Goal: Task Accomplishment & Management: Complete application form

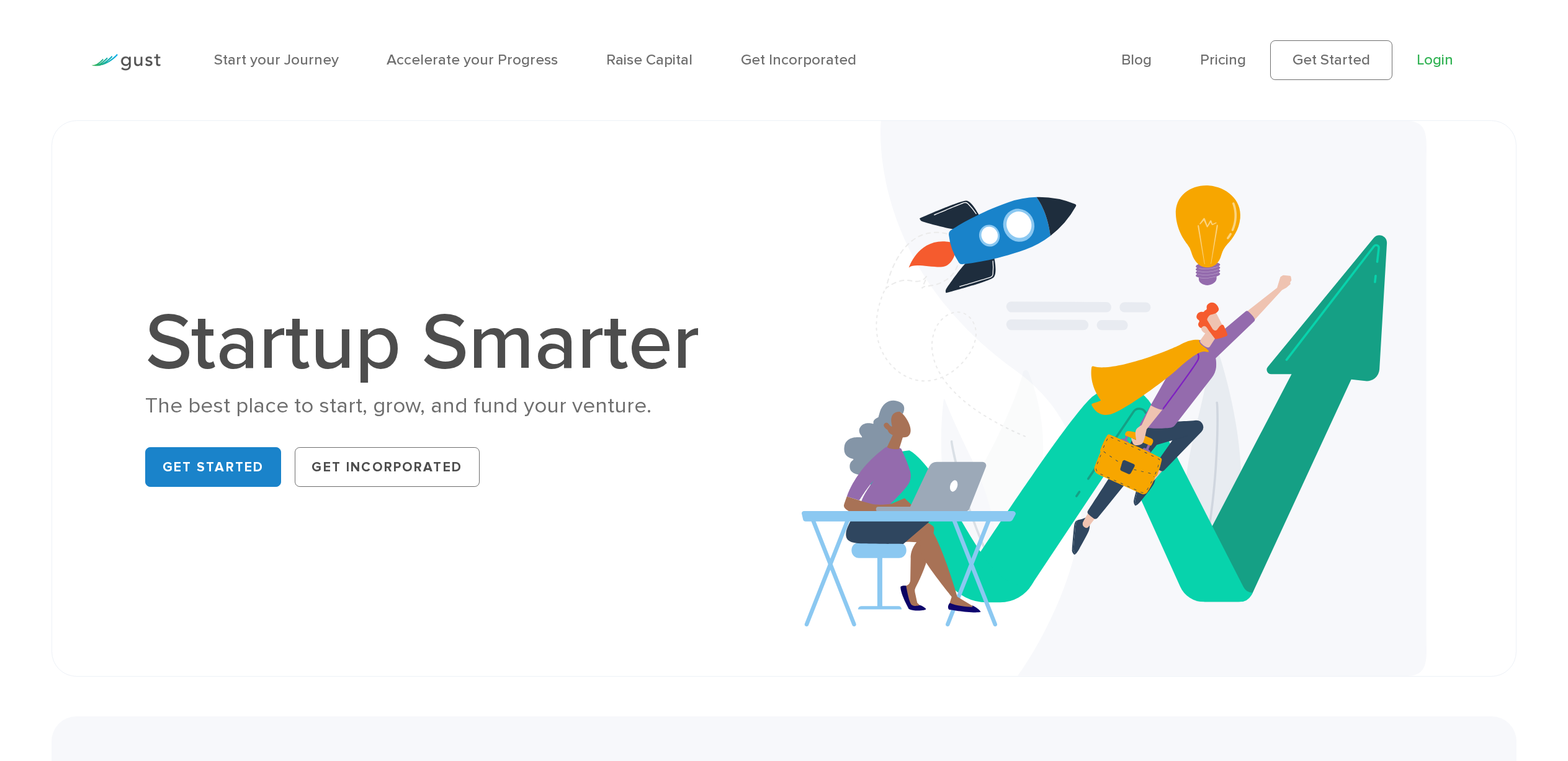
click at [1421, 55] on link "Login" at bounding box center [1435, 60] width 37 height 18
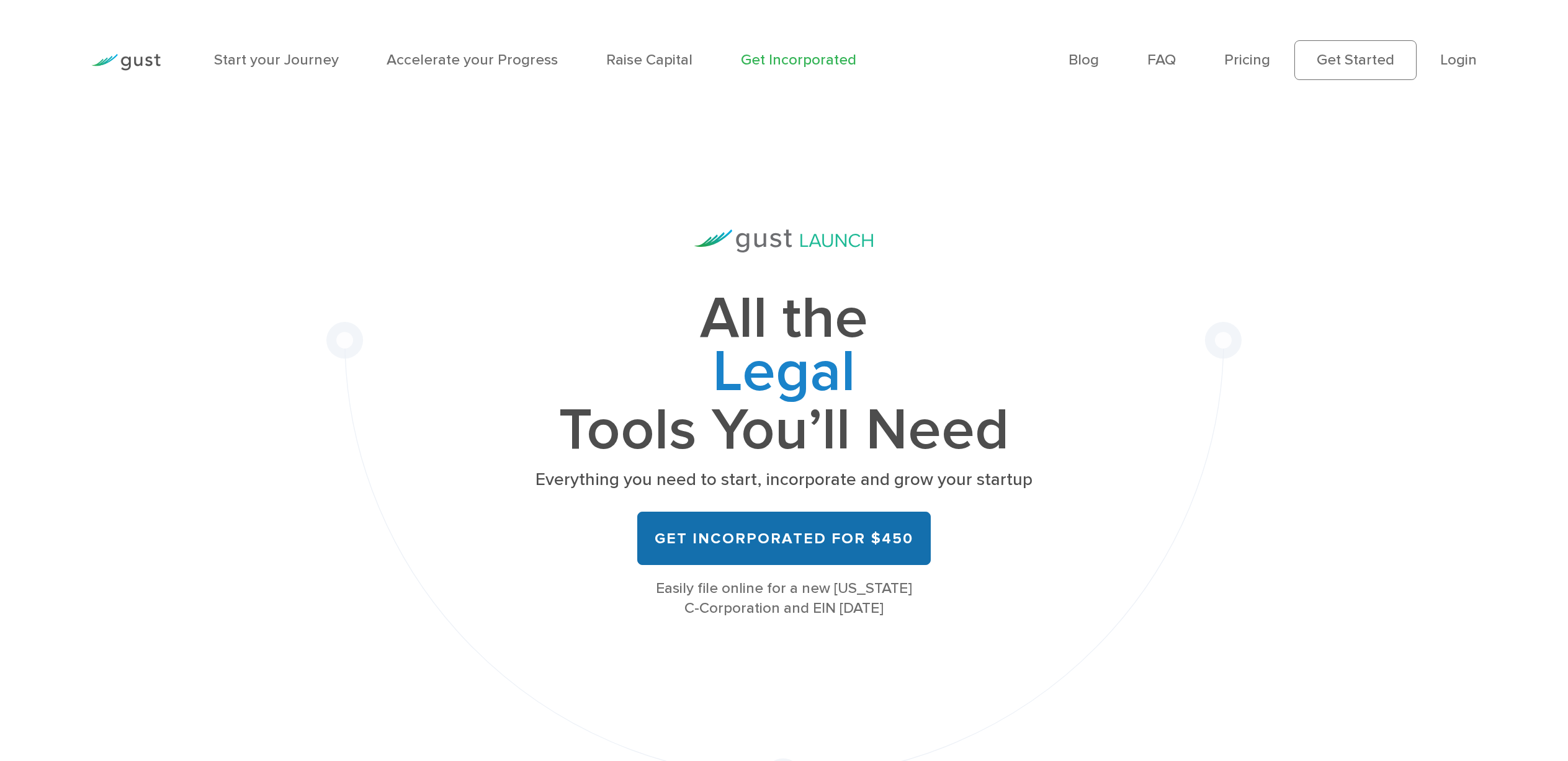
click at [802, 539] on link "Get Incorporated for $450" at bounding box center [784, 538] width 294 height 54
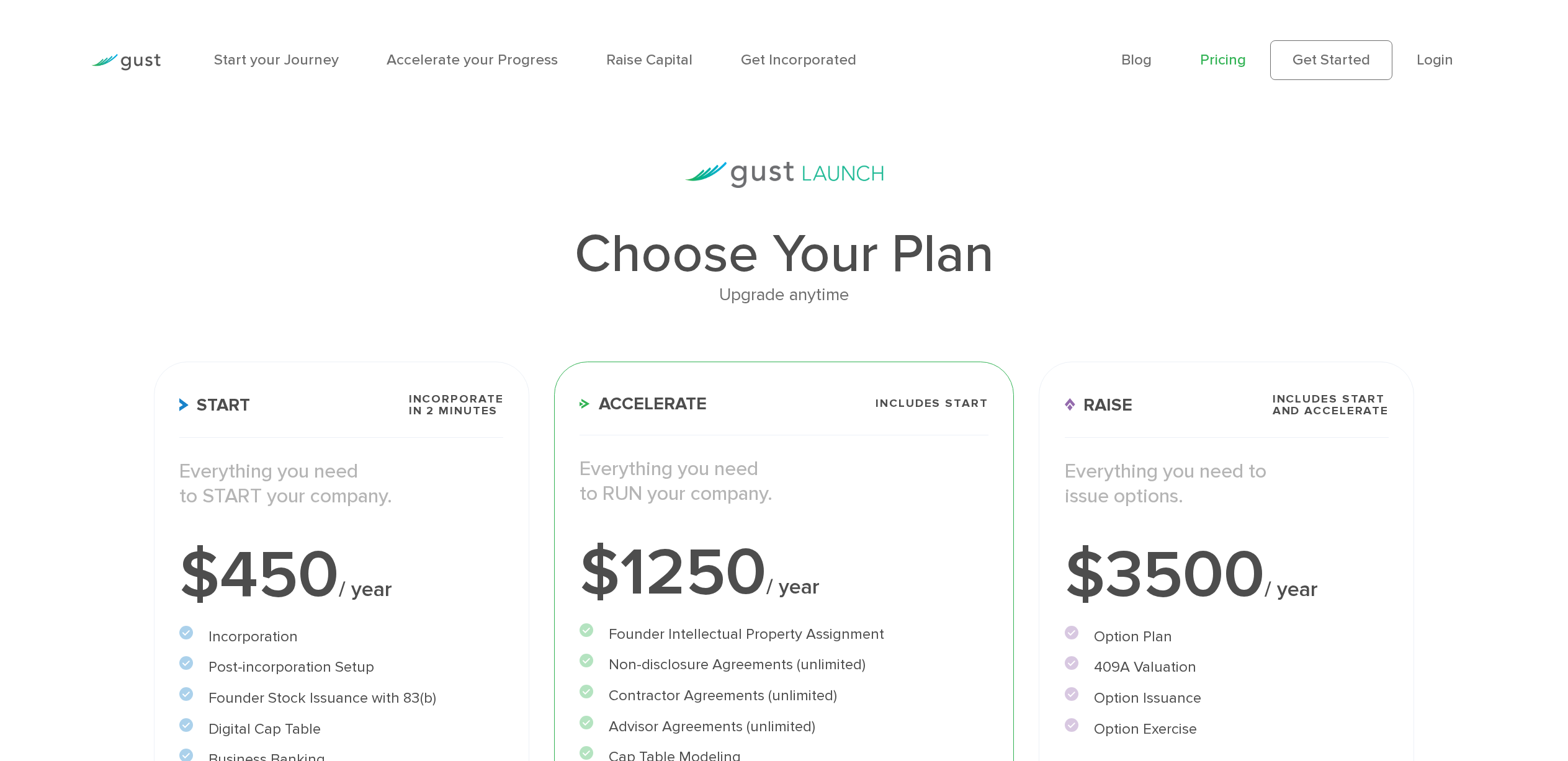
click at [398, 384] on div "Start Incorporate in 2 Minutes Everything you need to START your company. $450 …" at bounding box center [341, 722] width 375 height 722
click at [511, 255] on h1 "Choose Your Plan" at bounding box center [785, 255] width 1261 height 54
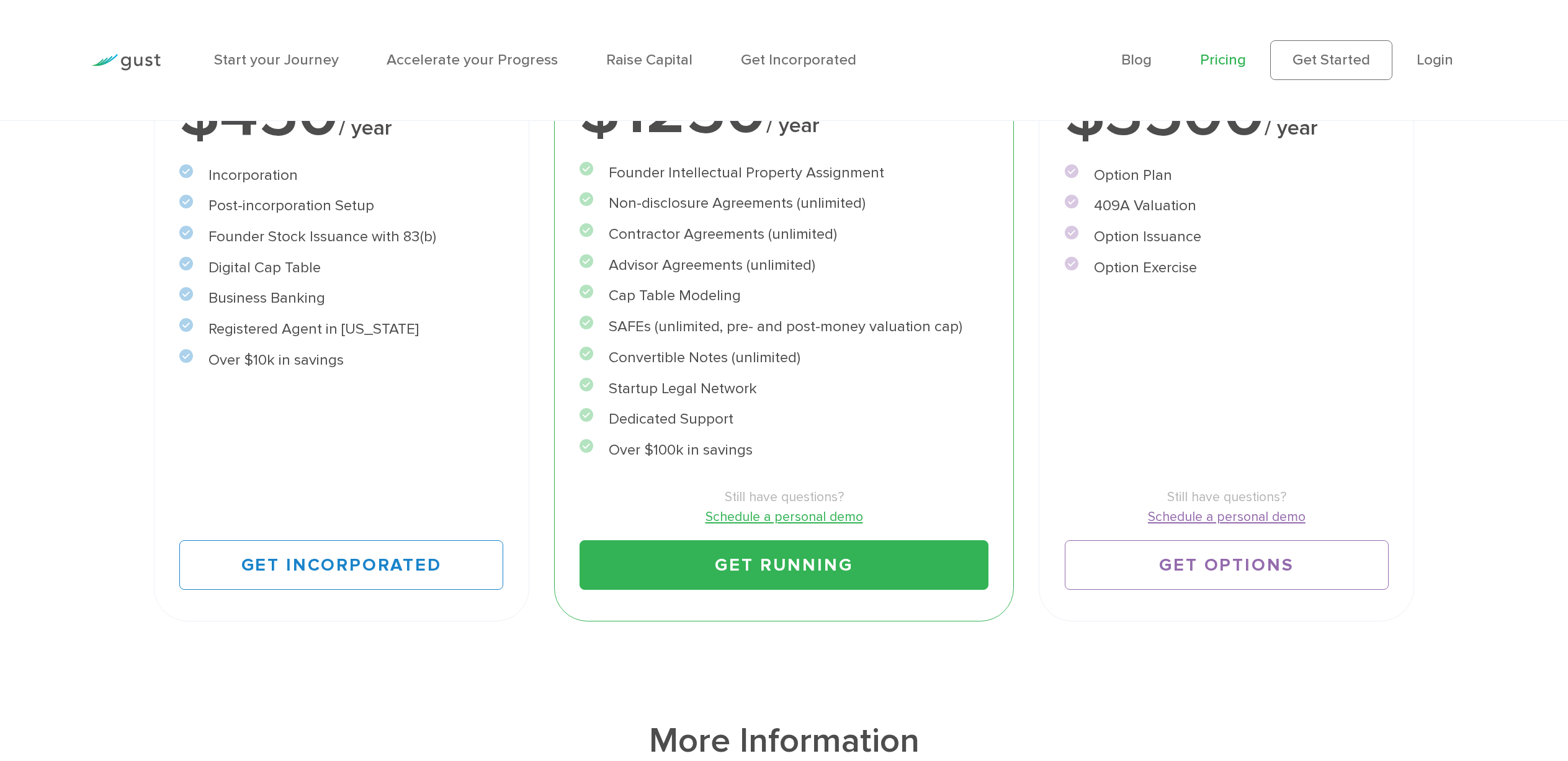
scroll to position [471, 0]
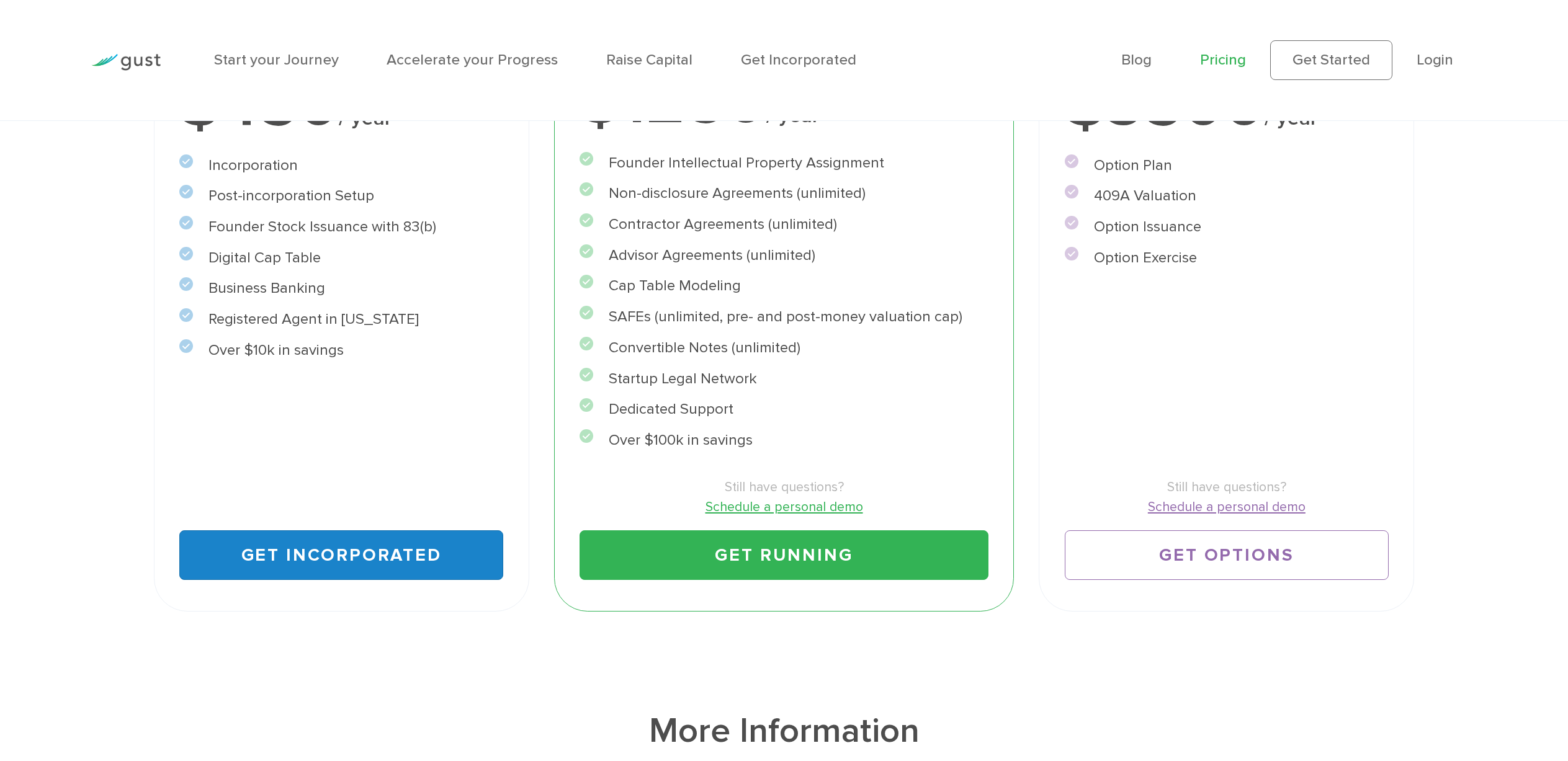
click at [375, 544] on link "Get Incorporated" at bounding box center [341, 555] width 324 height 50
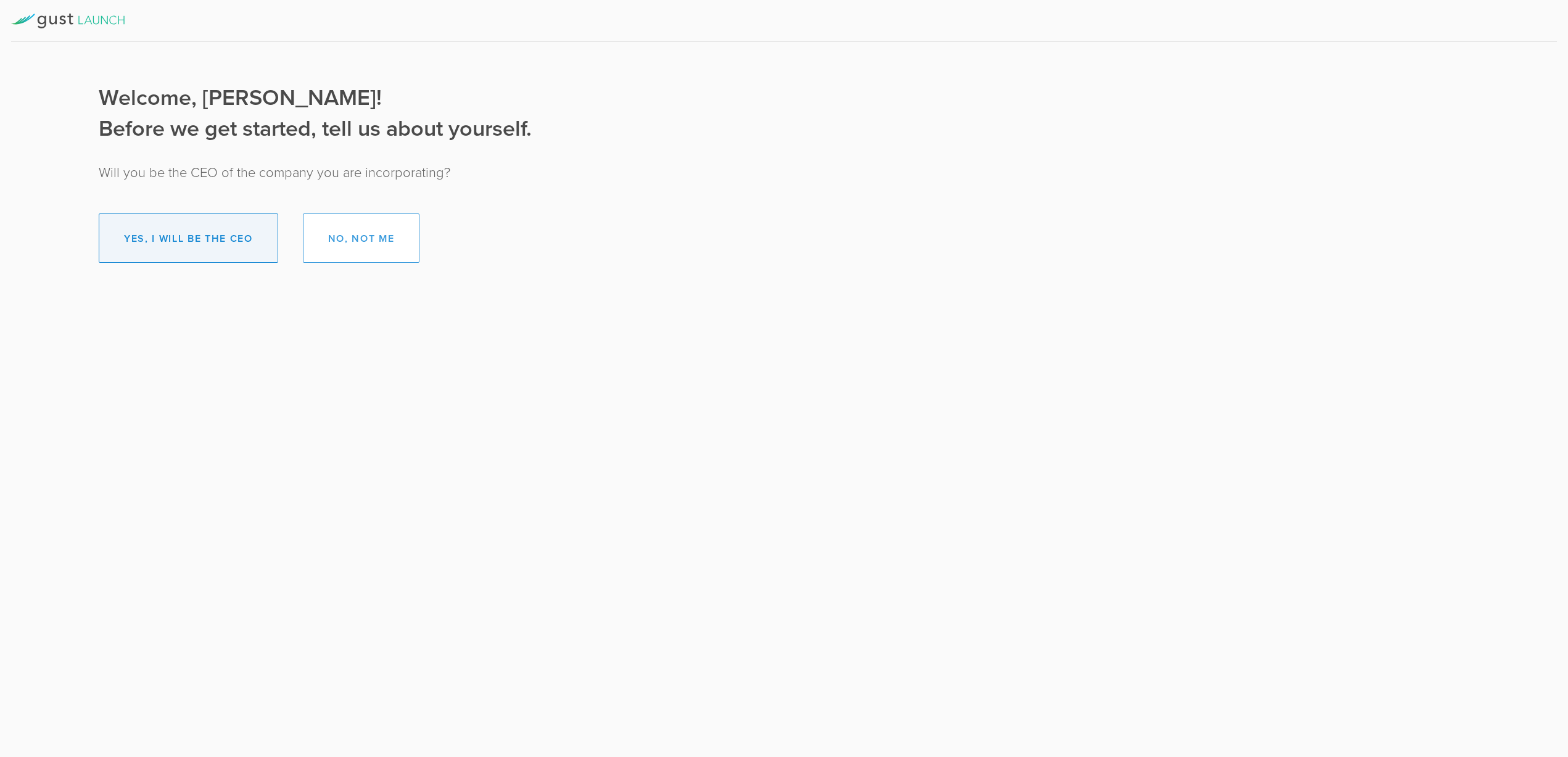
click at [169, 238] on button "Yes, I will be the CEO" at bounding box center [188, 238] width 180 height 49
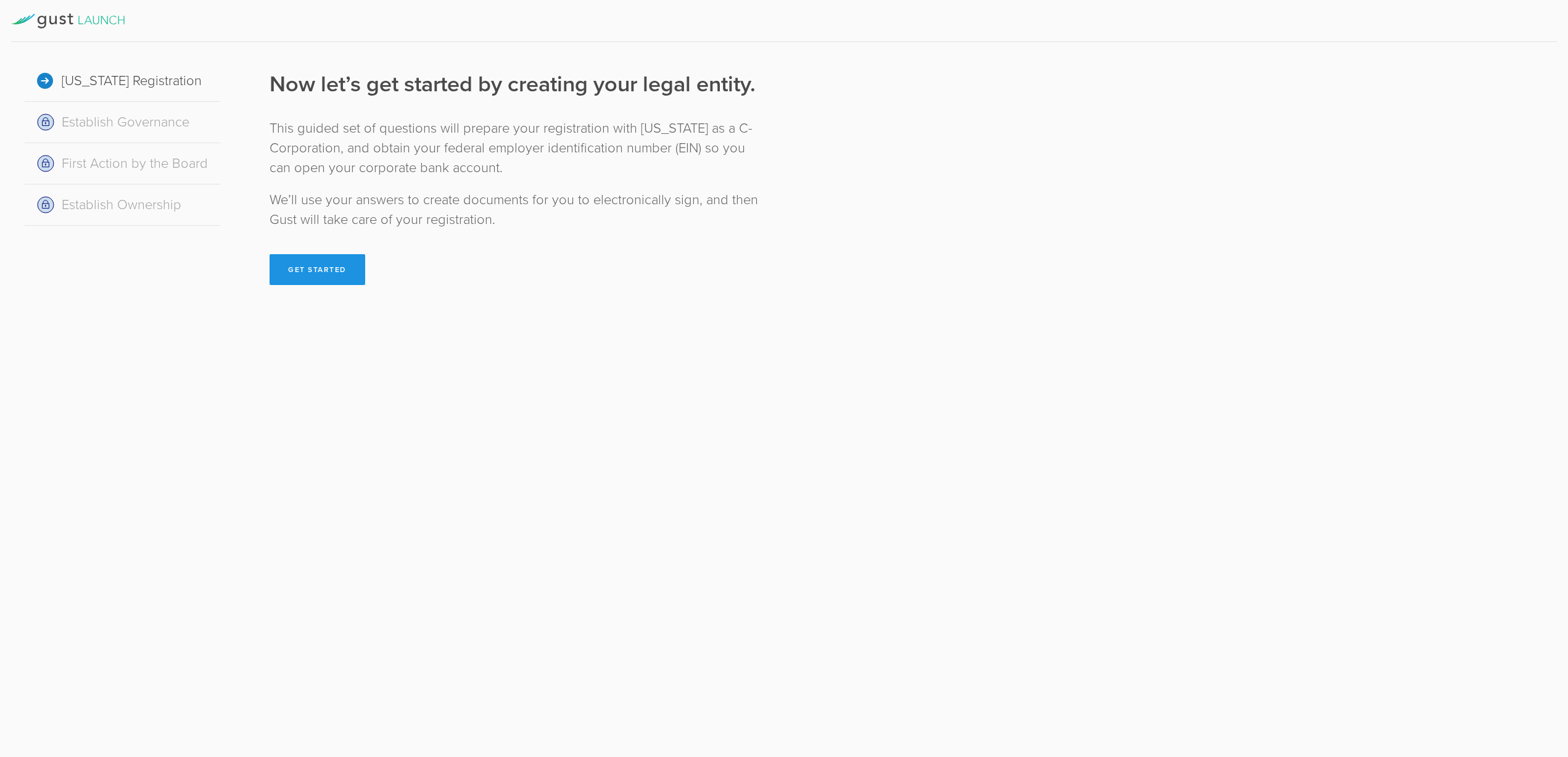
click at [286, 263] on button "Get Started" at bounding box center [317, 270] width 95 height 31
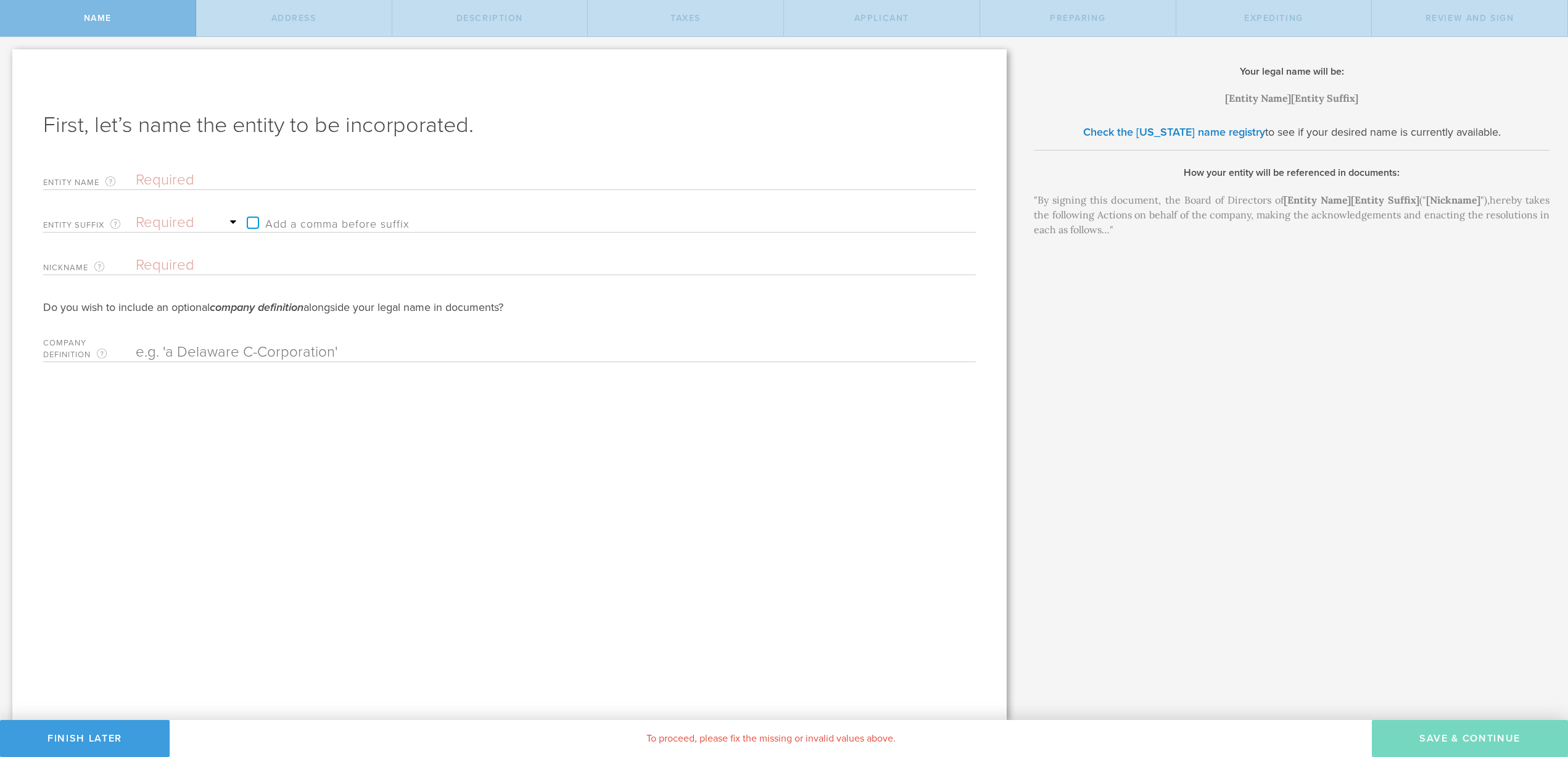
click at [181, 182] on input "text" at bounding box center [534, 180] width 797 height 19
paste input "garvit@naviobank.com"
type input "garvit@naviobank.com"
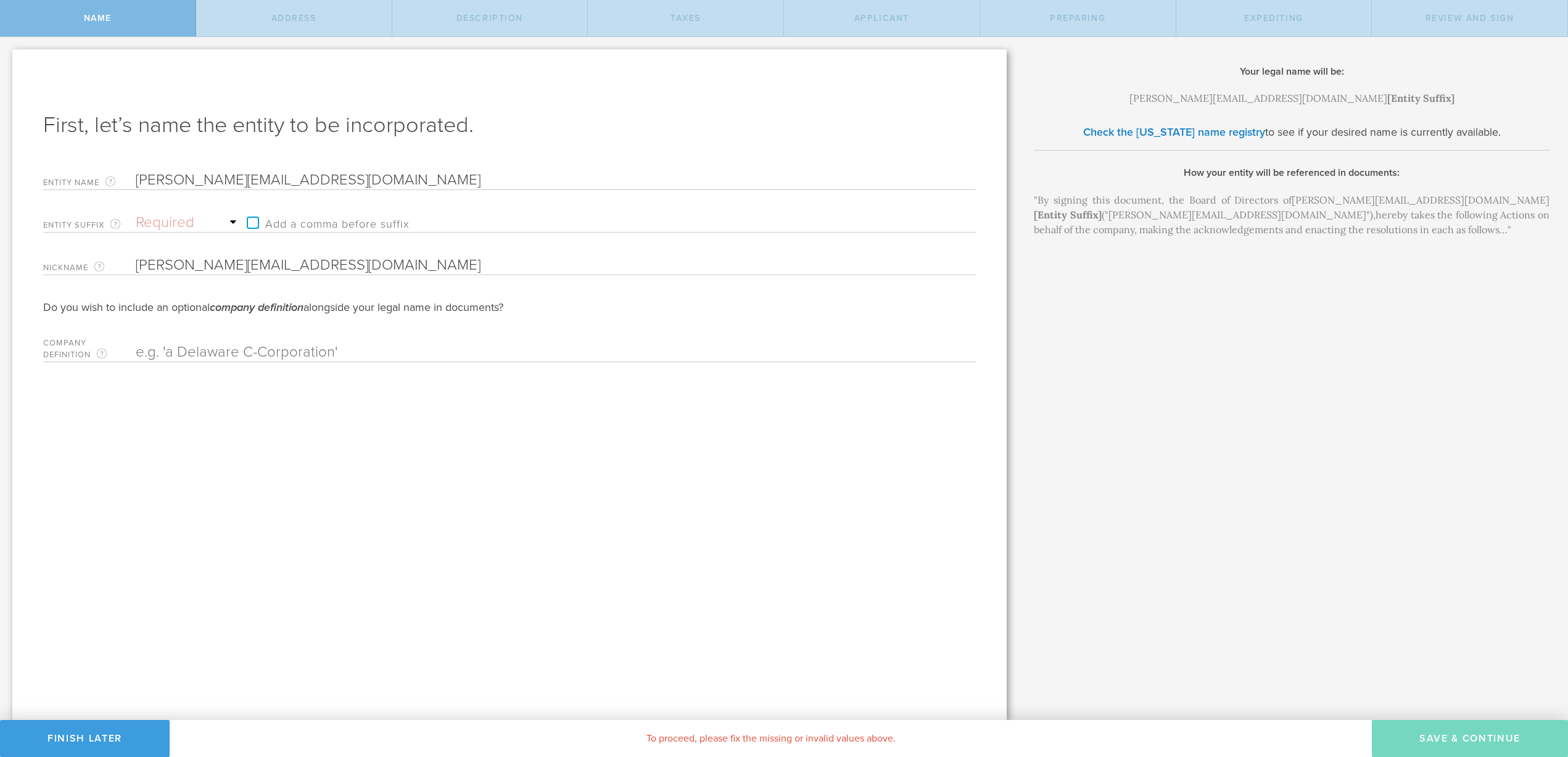
click at [182, 179] on input "garvit@naviobank.com" at bounding box center [534, 180] width 797 height 19
type input "garvitnaviobank.com"
type input "garvinaviobank.com"
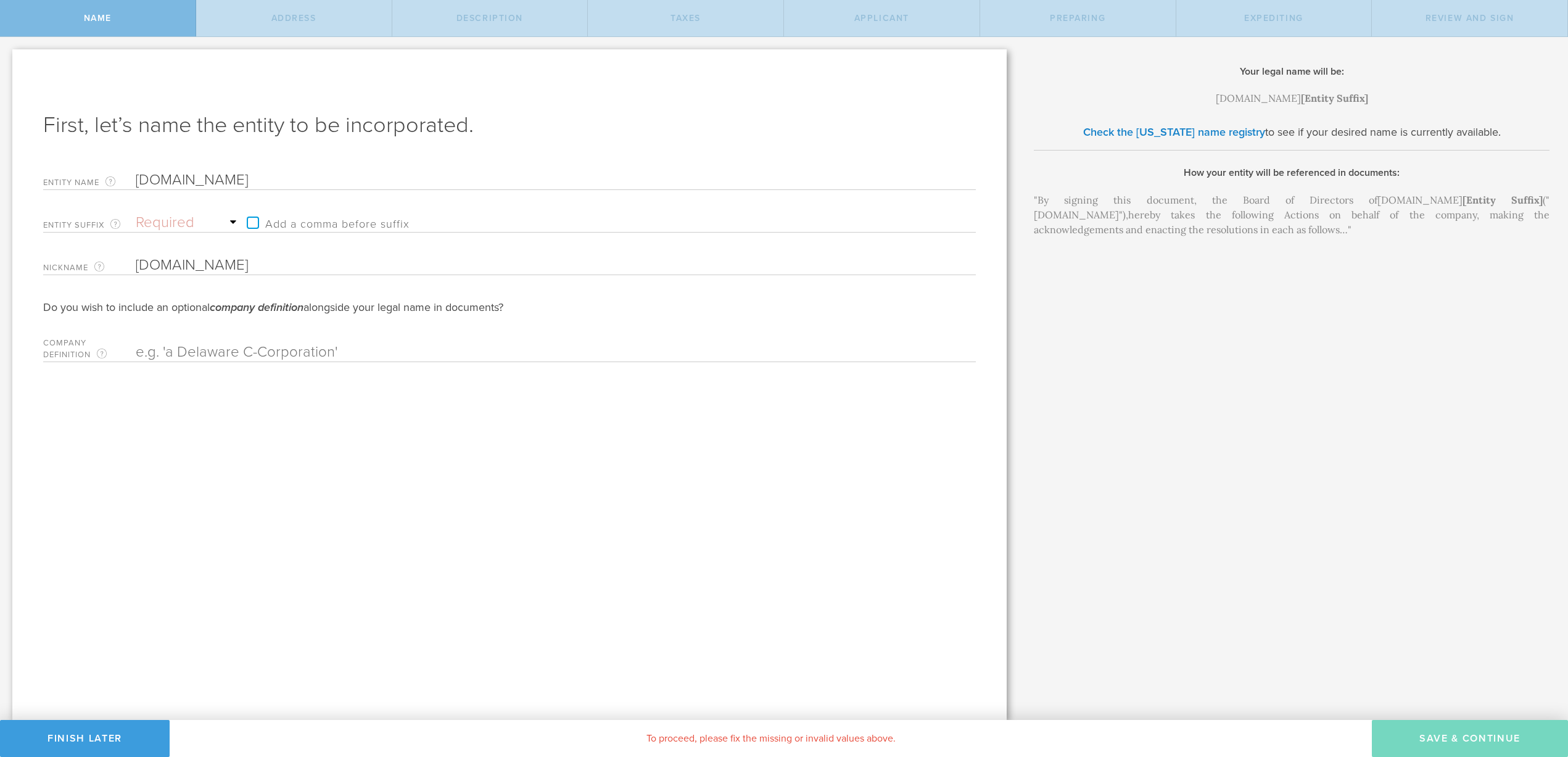
type input "garvnaviobank.com"
type input "garnaviobank.com"
type input "ganaviobank.com"
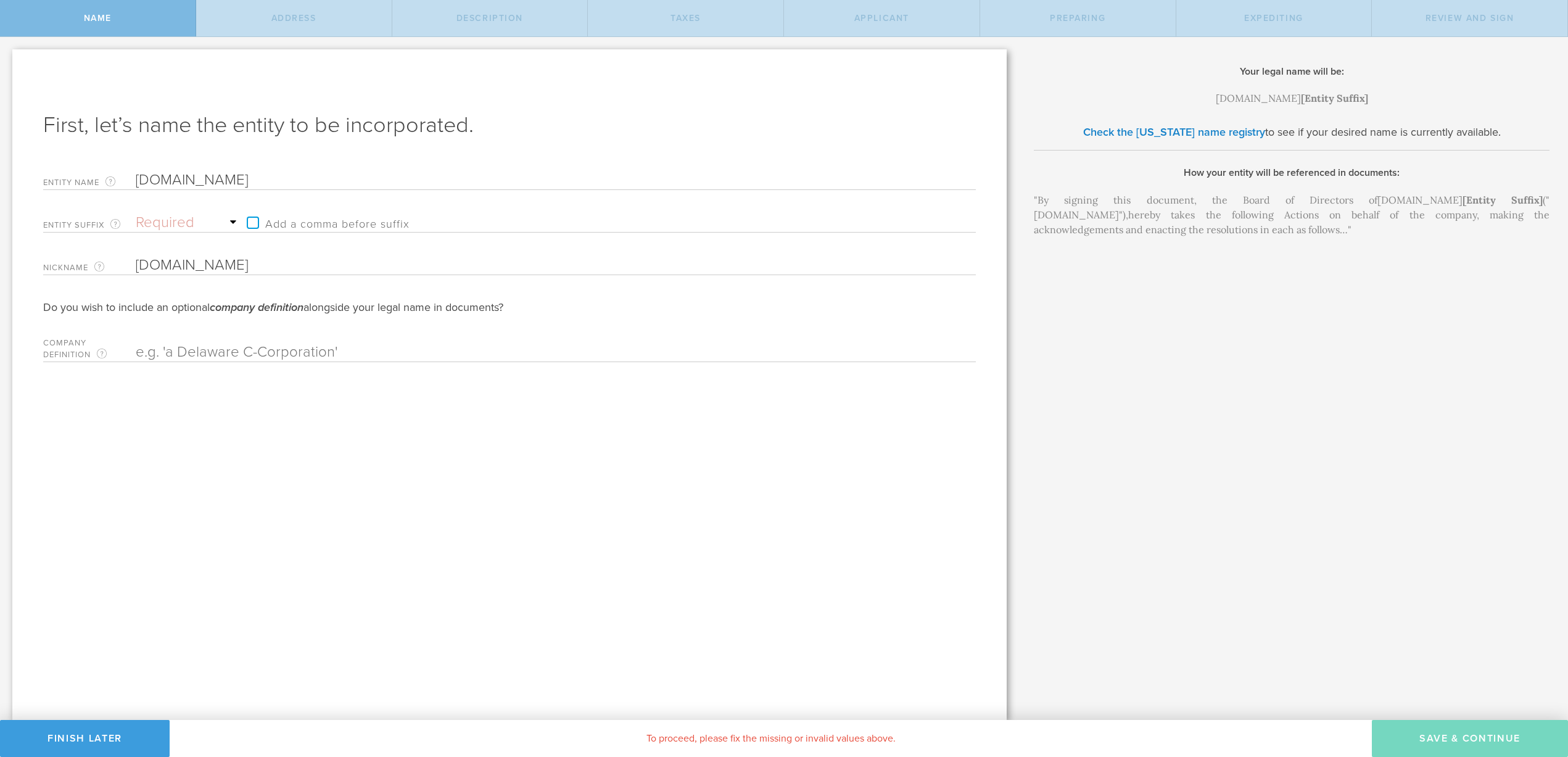
type input "ganaviobank.com"
type input "gnaviobank.com"
type input "naviobank.com"
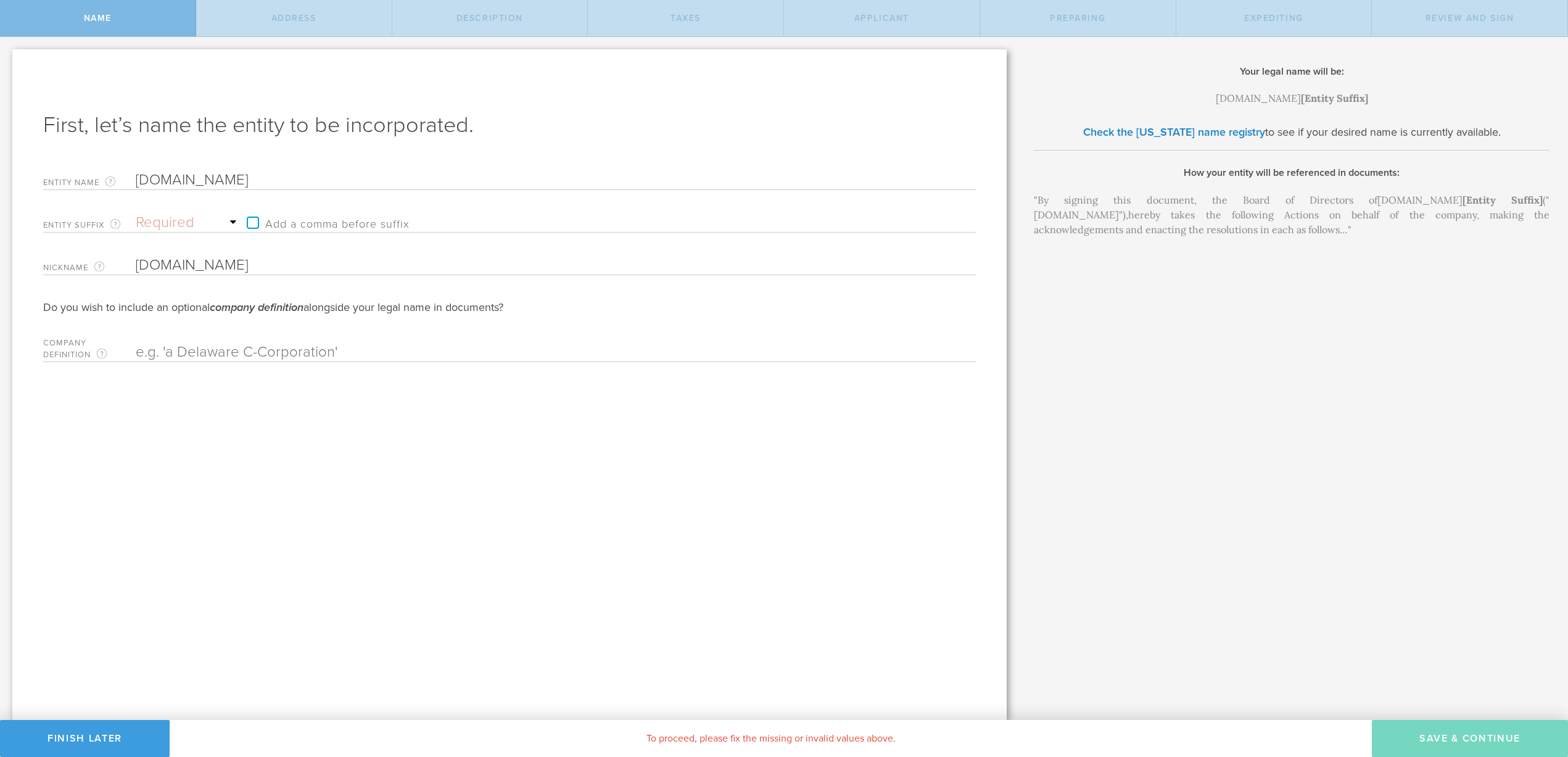
type input "aviobank.com"
type input "Naviobank.com"
click at [173, 179] on input "Naviobank.com" at bounding box center [534, 180] width 797 height 19
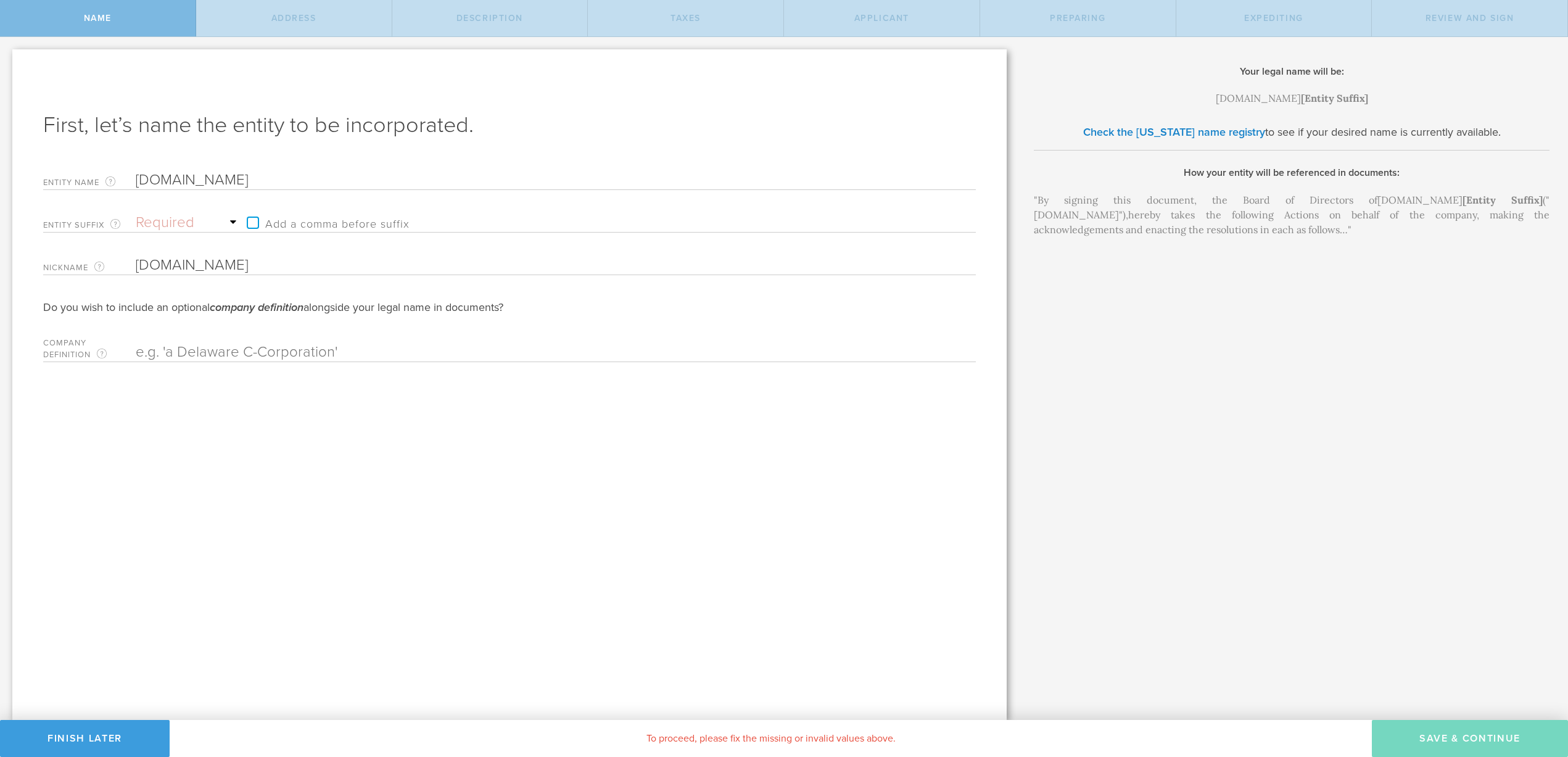
type input "Navio bank.com"
type input "Navio Bbank.com"
type input "Navio Bank.com"
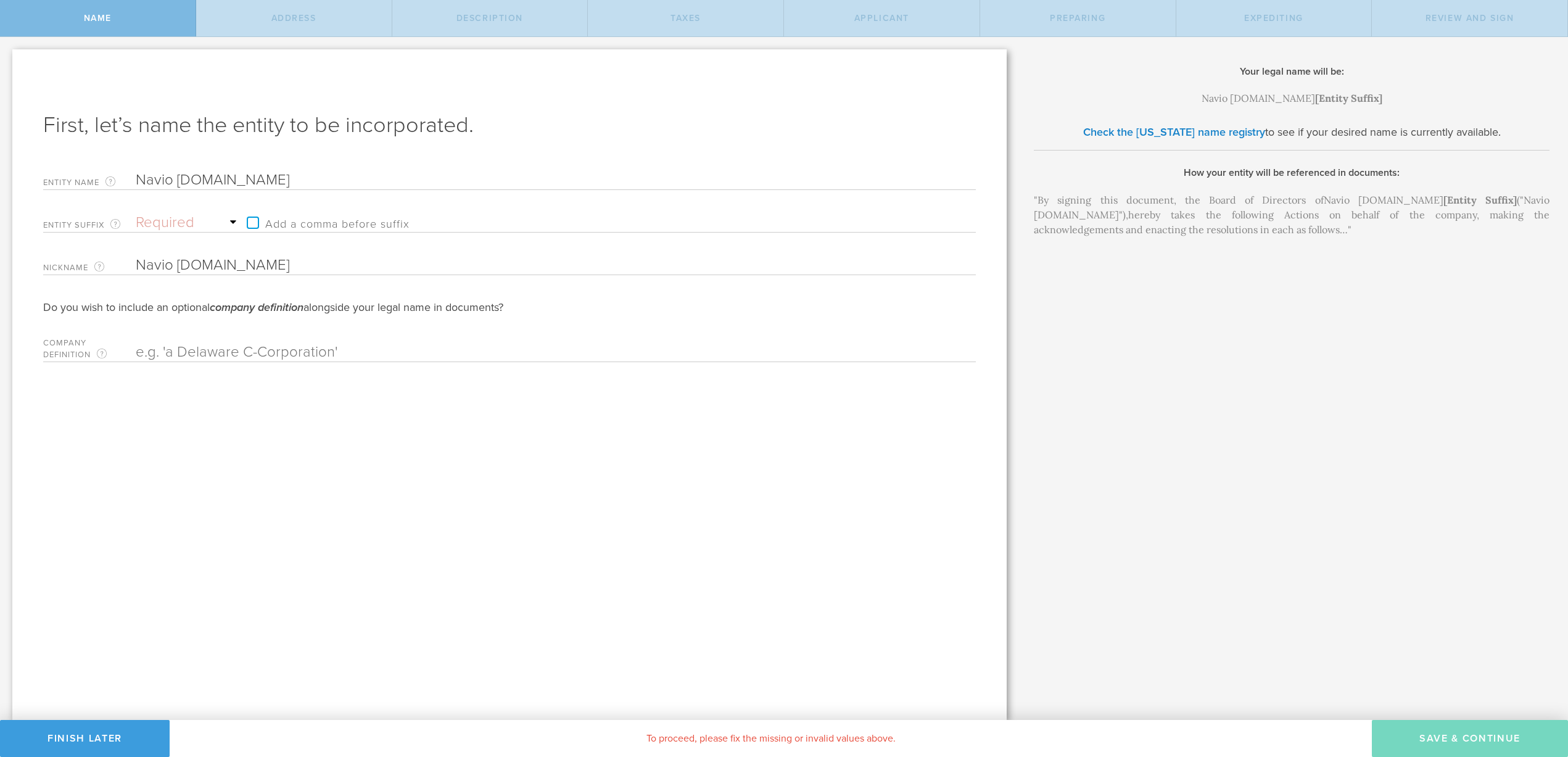
type input "Navio Bank.com"
click at [252, 181] on input "Navio Bank.com" at bounding box center [534, 180] width 797 height 19
type input "Navio Bank.co"
type input "Navio Bank.c"
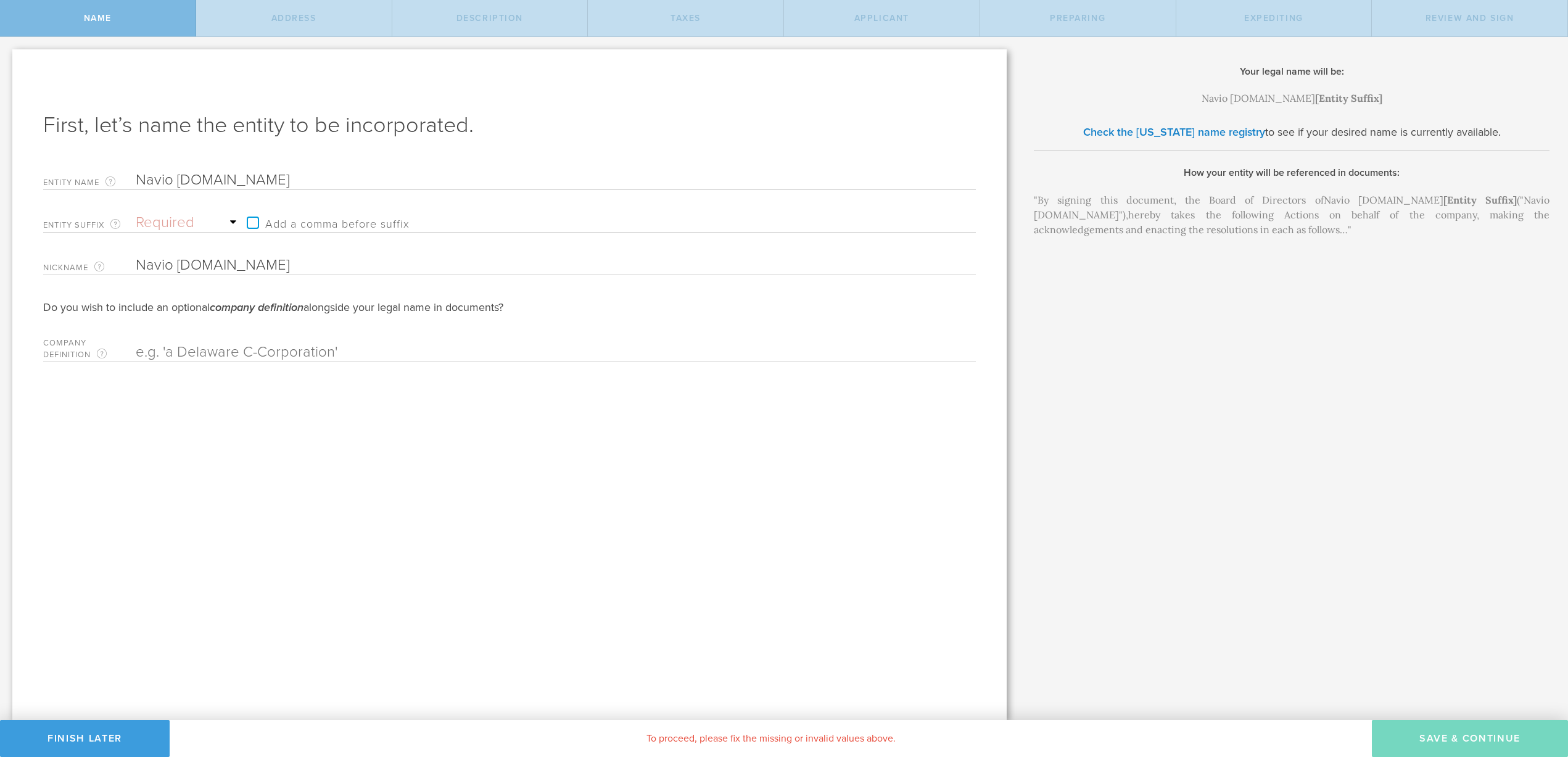
type input "Navio Bank.c"
type input "Navio Bank."
type input "Navio Bank"
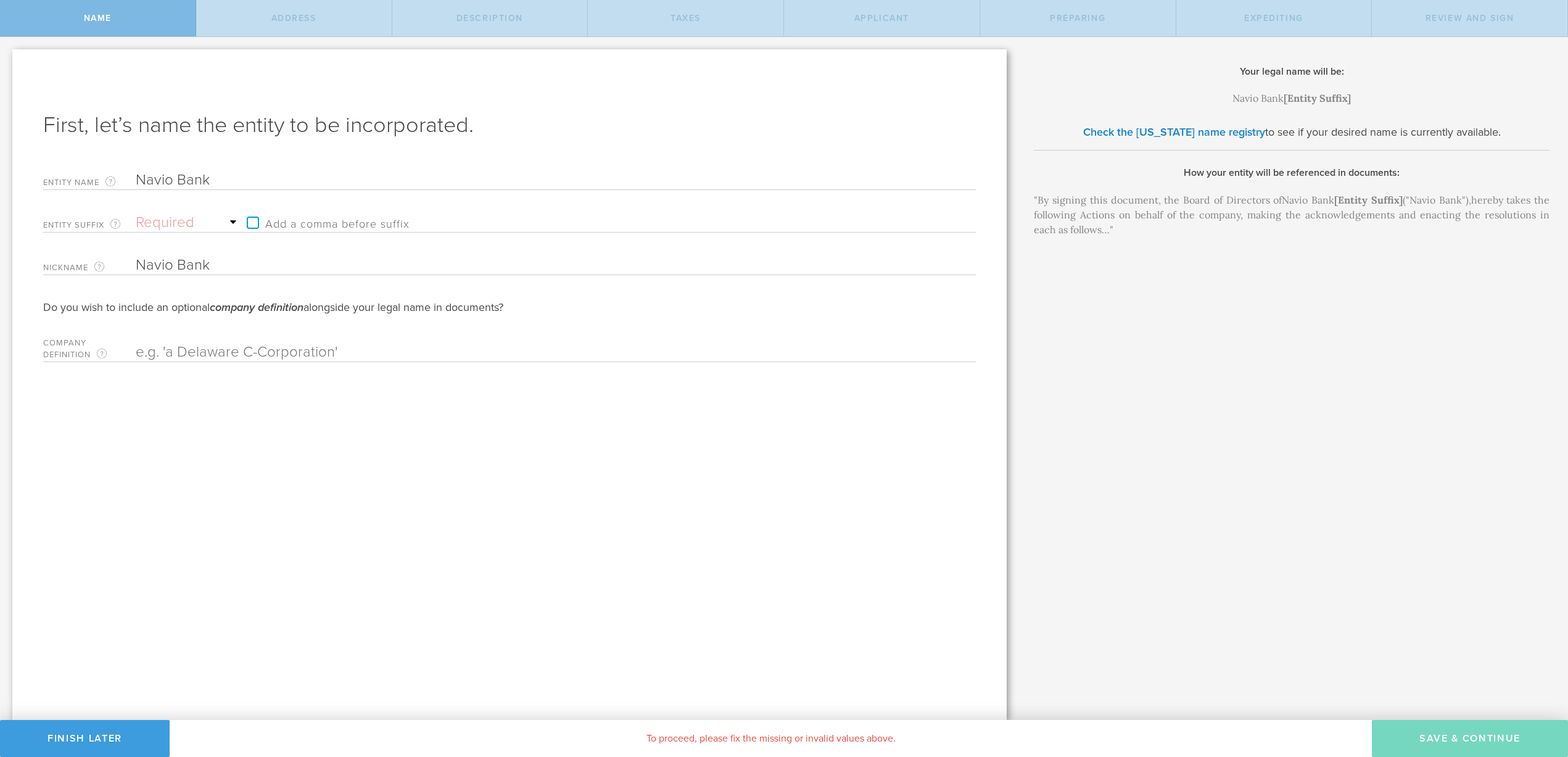
type input "Navio Bank"
click at [280, 346] on input "text" at bounding box center [534, 353] width 797 height 19
drag, startPoint x: 138, startPoint y: 352, endPoint x: 271, endPoint y: 366, distance: 133.7
click at [271, 366] on div "First, let’s name the entity to be incorporated. Entity Name The name of your D…" at bounding box center [509, 384] width 994 height 671
type input "A"
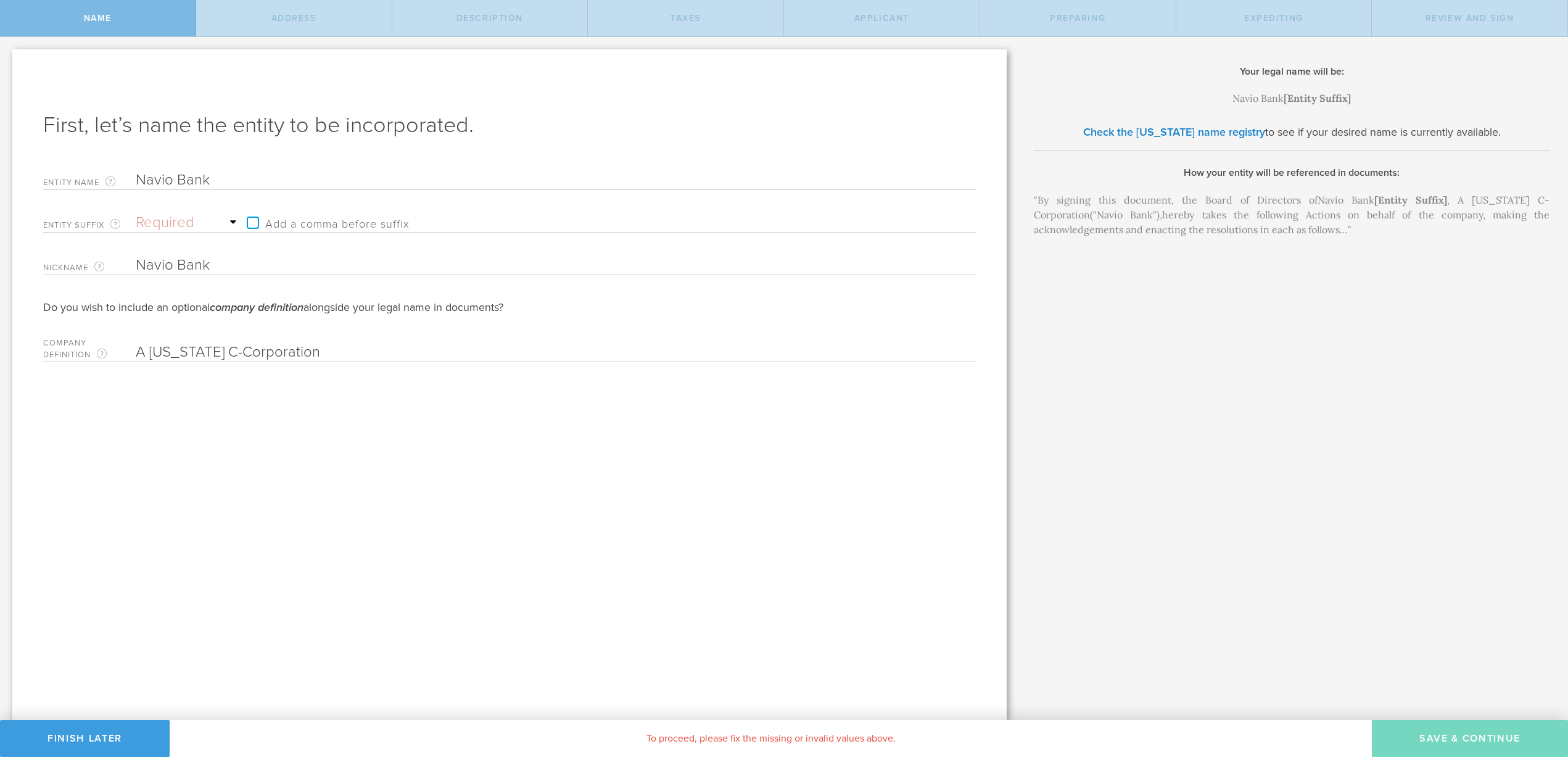
type input "A Delaware C-Corporation"
click at [332, 256] on input "Navio Bank" at bounding box center [534, 266] width 797 height 19
click at [231, 221] on select "Required Association Club Co. Company Corp. Corporation Foundation Fund Inc. In…" at bounding box center [188, 223] width 105 height 19
select select "inc."
click at [136, 214] on select "Required Association Club Co. Company Corp. Corporation Foundation Fund Inc. In…" at bounding box center [188, 223] width 105 height 19
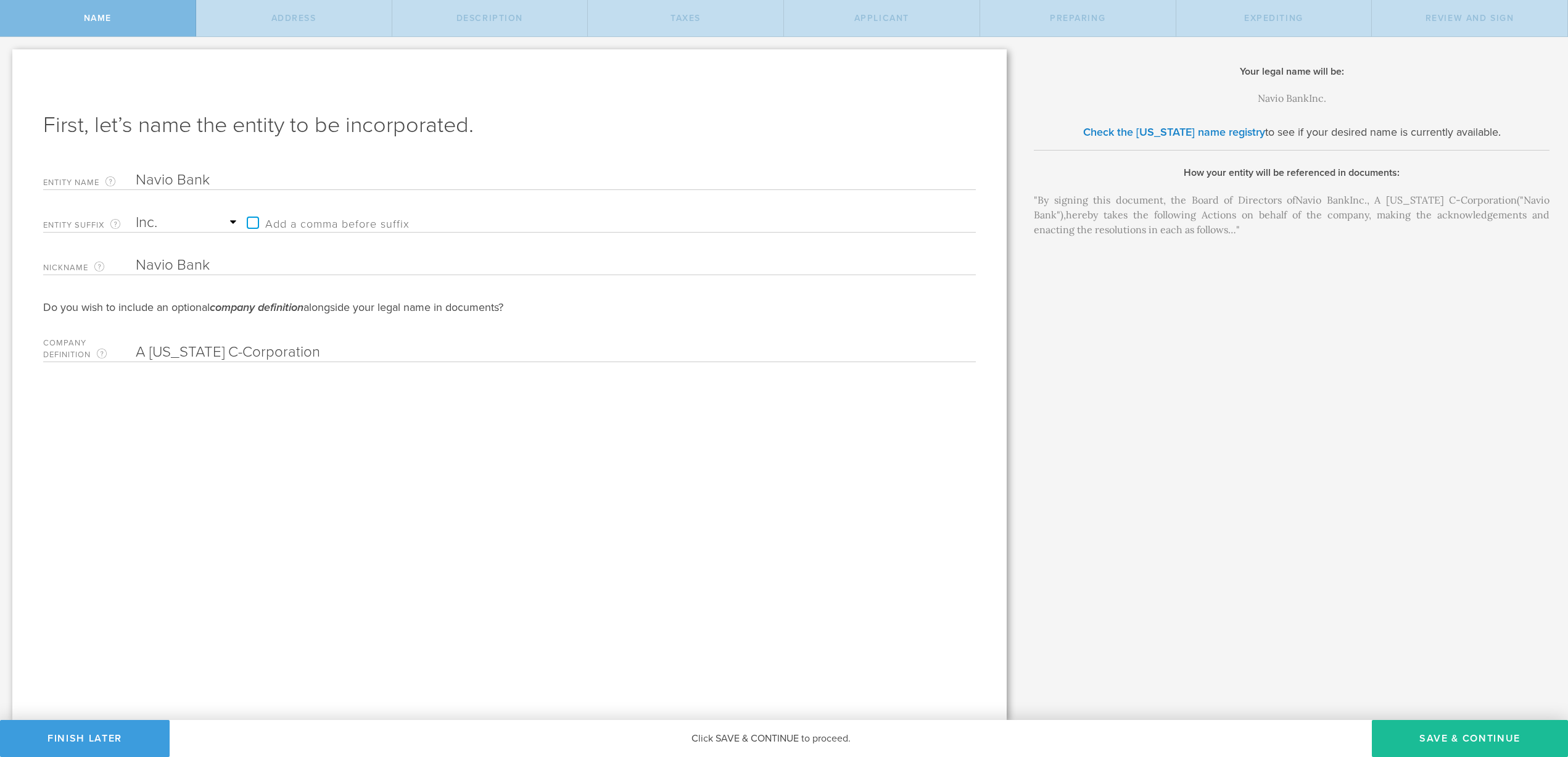
click at [250, 221] on label "Add a comma before suffix" at bounding box center [325, 223] width 169 height 19
click at [250, 221] on input "Add a comma before suffix" at bounding box center [559, 216] width 637 height 19
checkbox input "true"
click at [1450, 747] on button "Save & Continue" at bounding box center [1470, 738] width 196 height 37
checkbox input "true"
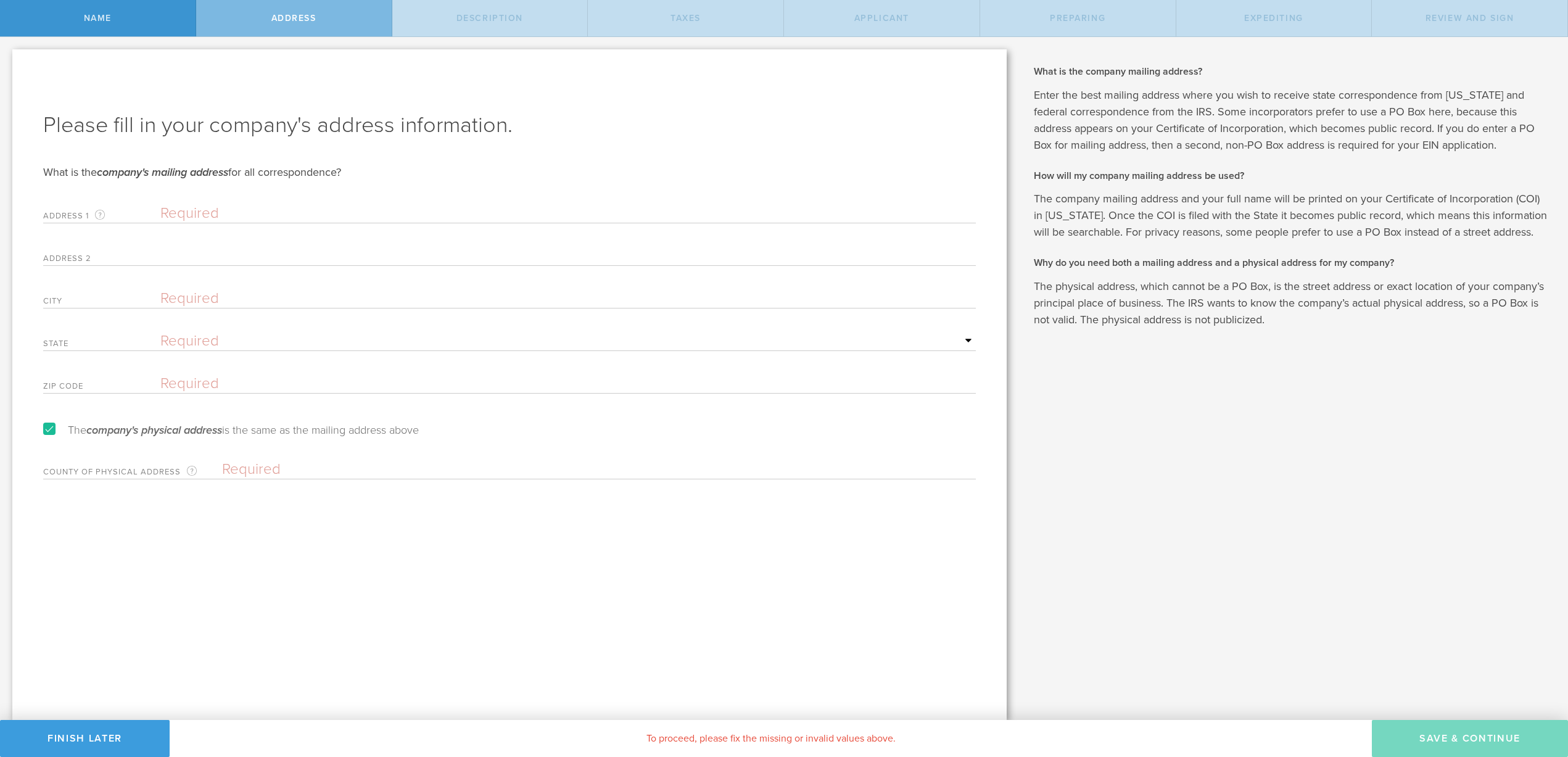
click at [180, 211] on input "text" at bounding box center [568, 214] width 816 height 19
type input "5797 Algonquin Way"
type input "San Jose"
select select "CA"
type input "95138"
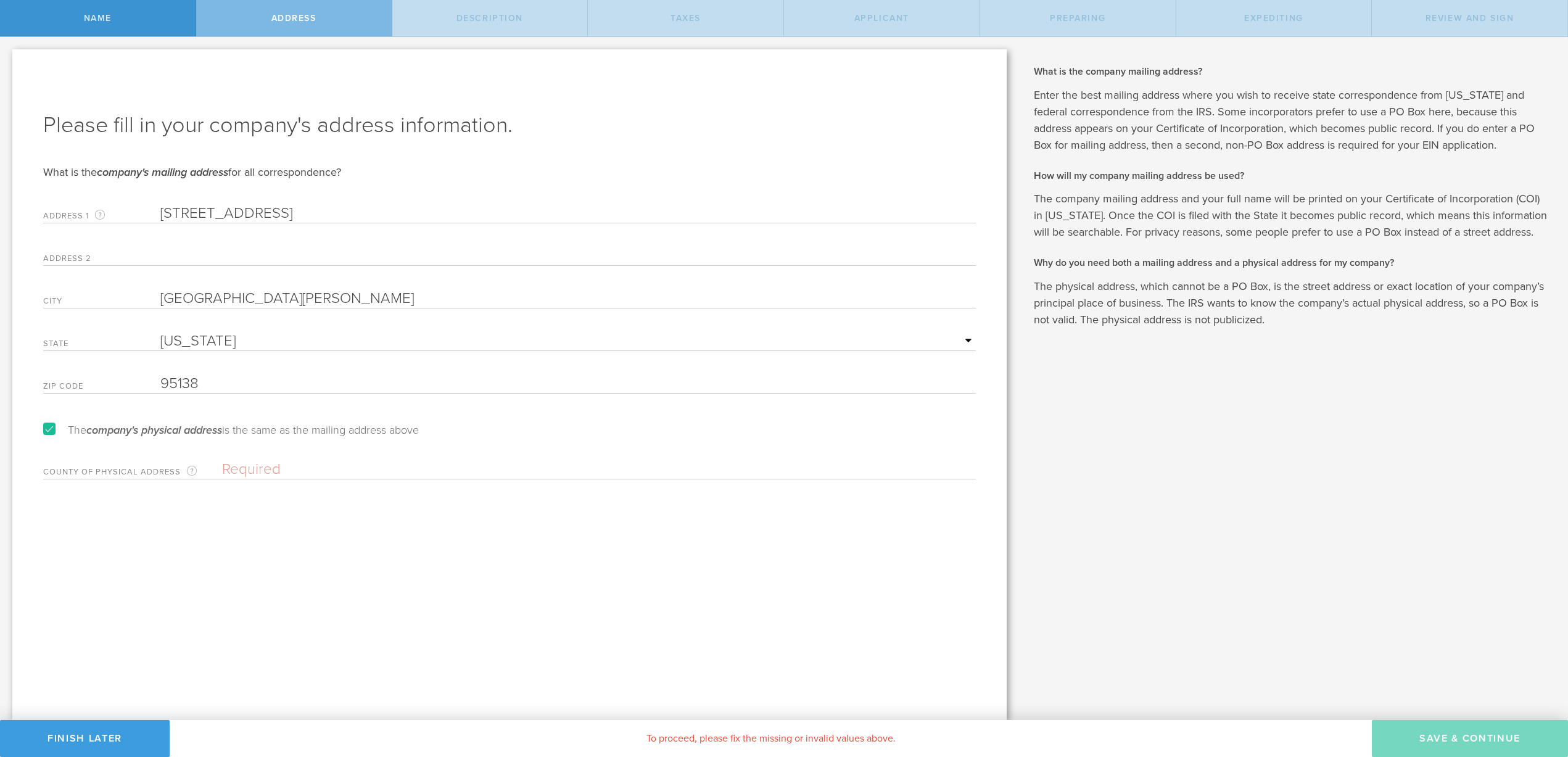
type input "Strategic Shifts Inc"
click at [233, 468] on input "Strategic Shifts Inc" at bounding box center [599, 469] width 754 height 19
drag, startPoint x: 222, startPoint y: 471, endPoint x: 389, endPoint y: 476, distance: 167.1
click at [389, 476] on input "Strategic Shifts Inc" at bounding box center [599, 469] width 754 height 19
click at [341, 532] on div "Please fill in your company's address information. What is the company's mailin…" at bounding box center [509, 384] width 994 height 671
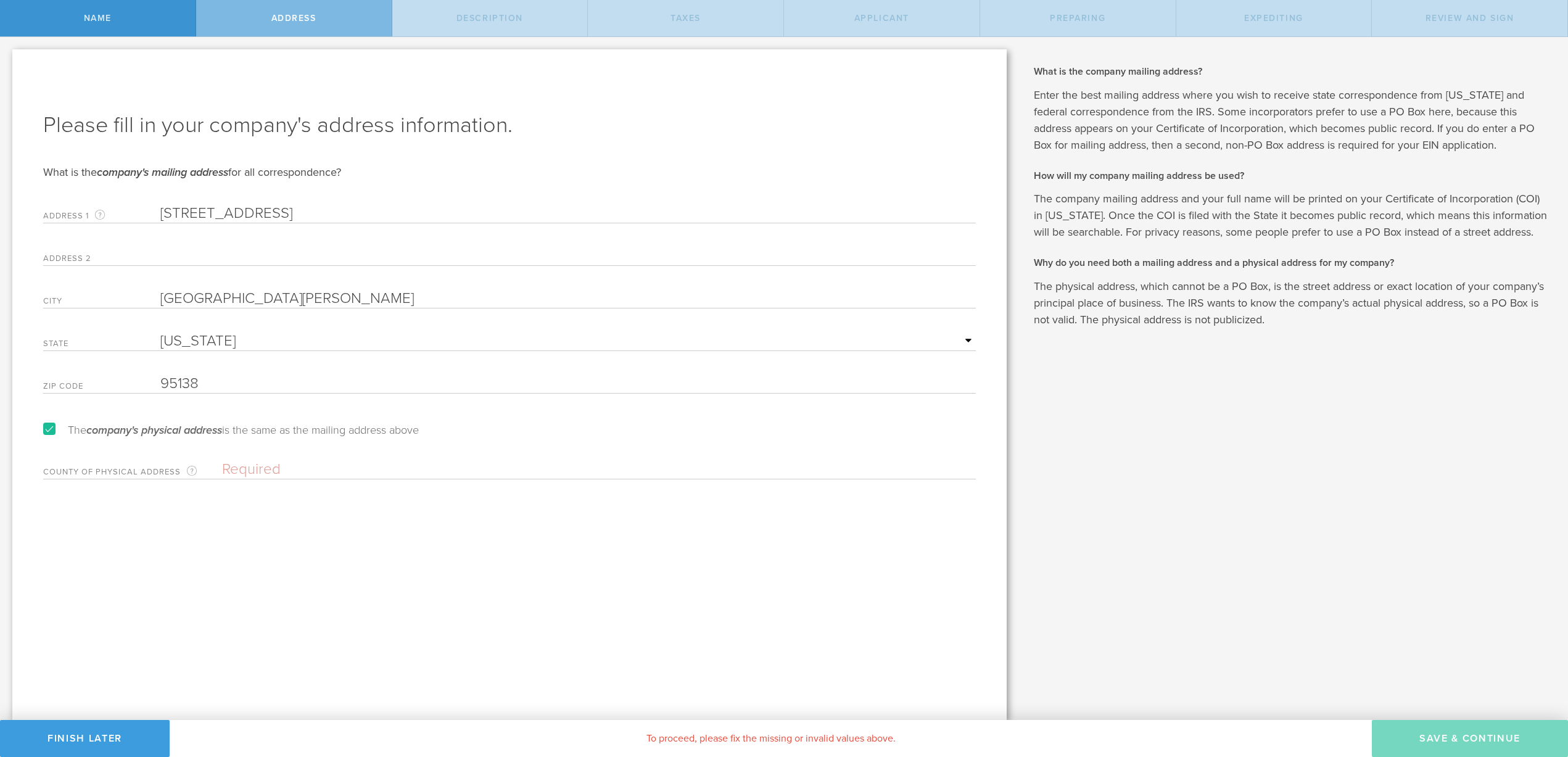
click at [160, 210] on input "5797 Algonquin Way" at bounding box center [568, 214] width 816 height 19
click at [403, 460] on input "text" at bounding box center [599, 469] width 754 height 19
type input "USA"
click at [358, 535] on div "Please fill in your company's address information. What is the company's mailin…" at bounding box center [509, 384] width 994 height 671
click at [1468, 735] on button "Save & Continue" at bounding box center [1470, 738] width 196 height 37
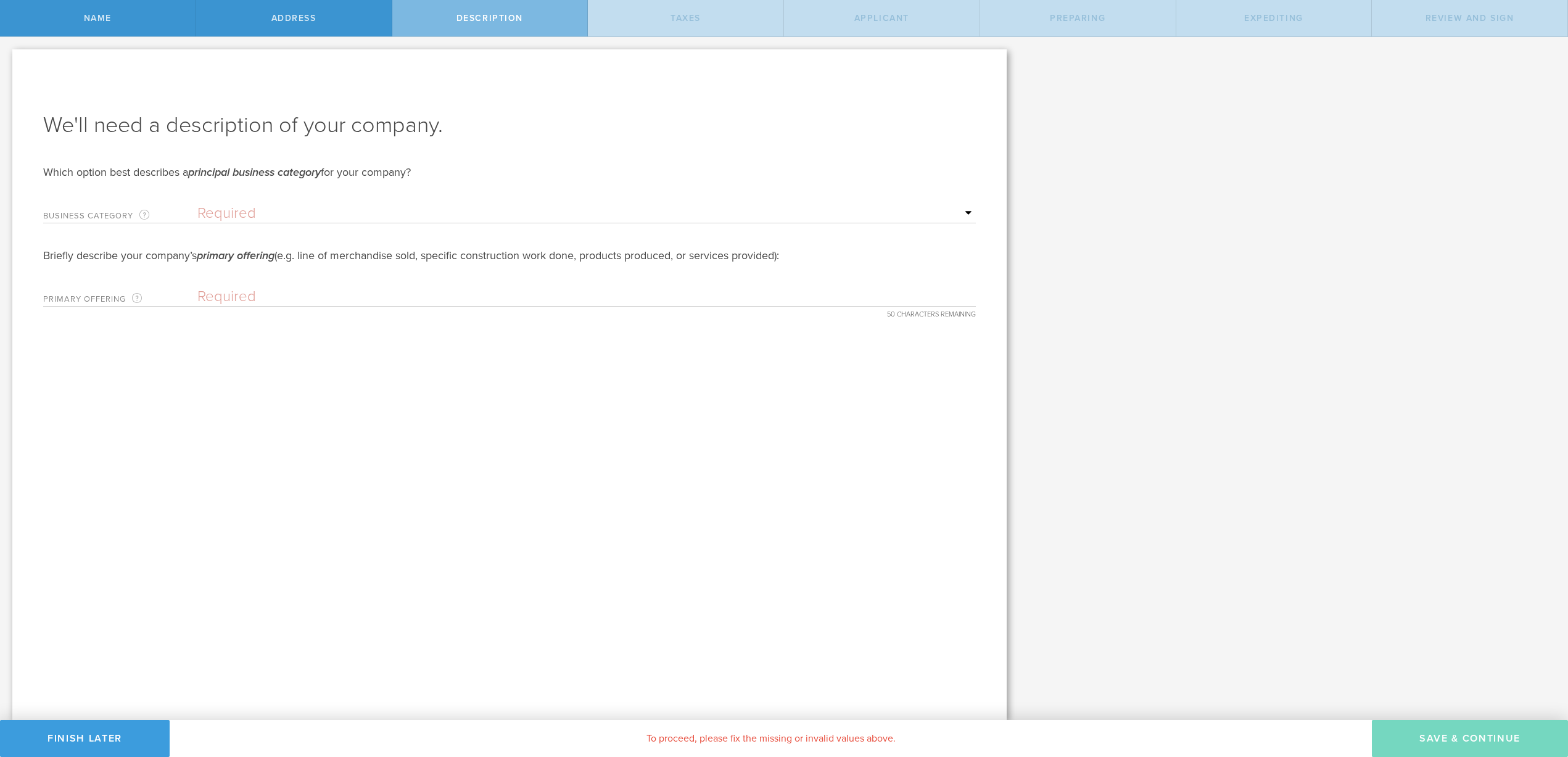
click at [223, 207] on select "Required Accommodation & food service Construction Finance & insurance Health c…" at bounding box center [587, 214] width 779 height 19
select select "finance-insurance"
click at [197, 205] on select "Required Accommodation & food service Construction Finance & insurance Health c…" at bounding box center [587, 214] width 779 height 19
click at [223, 299] on input "text" at bounding box center [587, 297] width 779 height 19
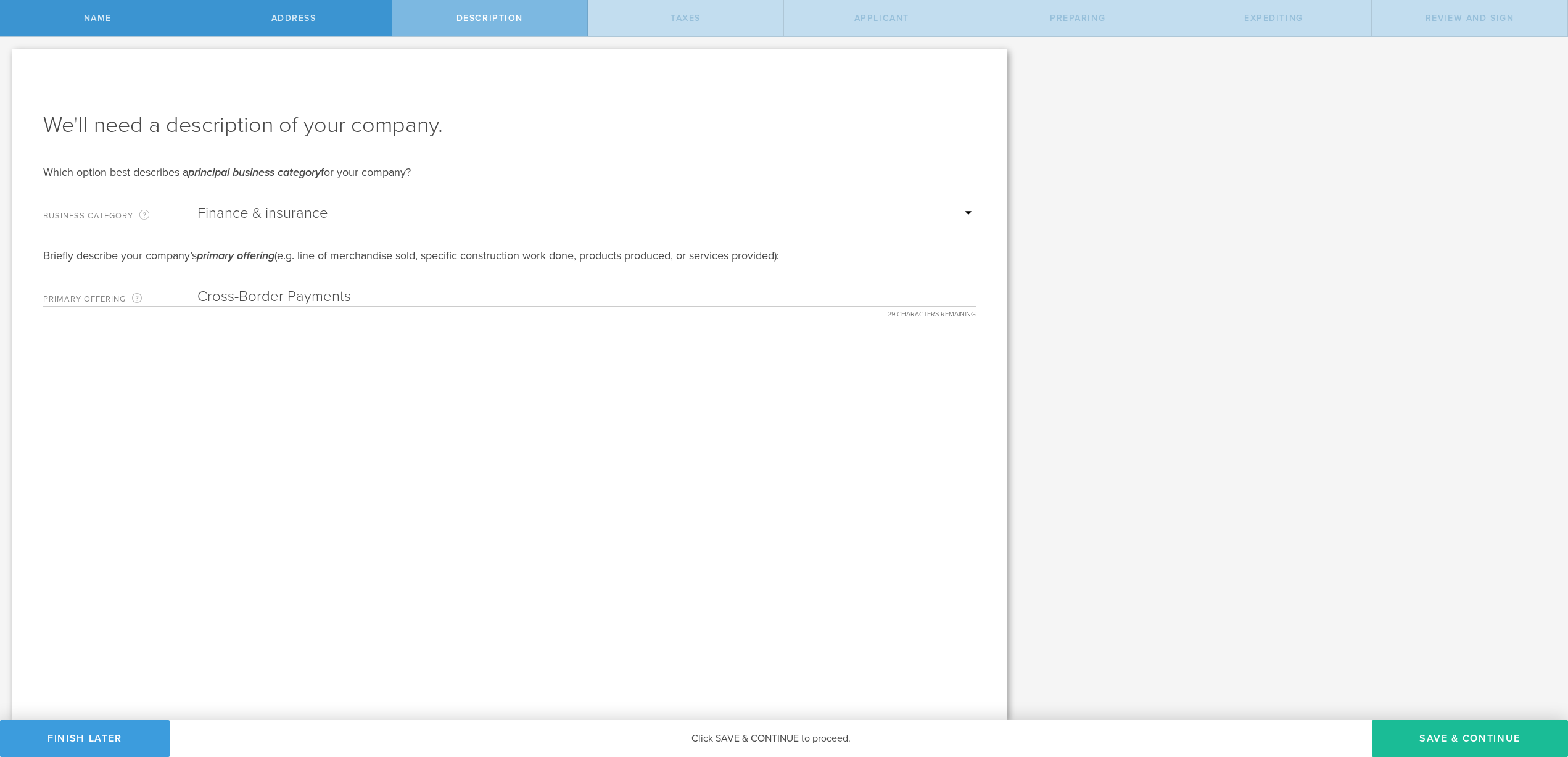
click at [201, 295] on input "Cross-Border Payments" at bounding box center [587, 297] width 779 height 19
drag, startPoint x: 242, startPoint y: 297, endPoint x: 335, endPoint y: 294, distance: 93.0
click at [335, 294] on input "Global Cross-Border Payments" at bounding box center [587, 297] width 779 height 19
click at [421, 384] on div "We'll need a description of your company. Which option best describes a princip…" at bounding box center [509, 384] width 994 height 671
click at [308, 296] on input "Global Payments" at bounding box center [587, 297] width 779 height 19
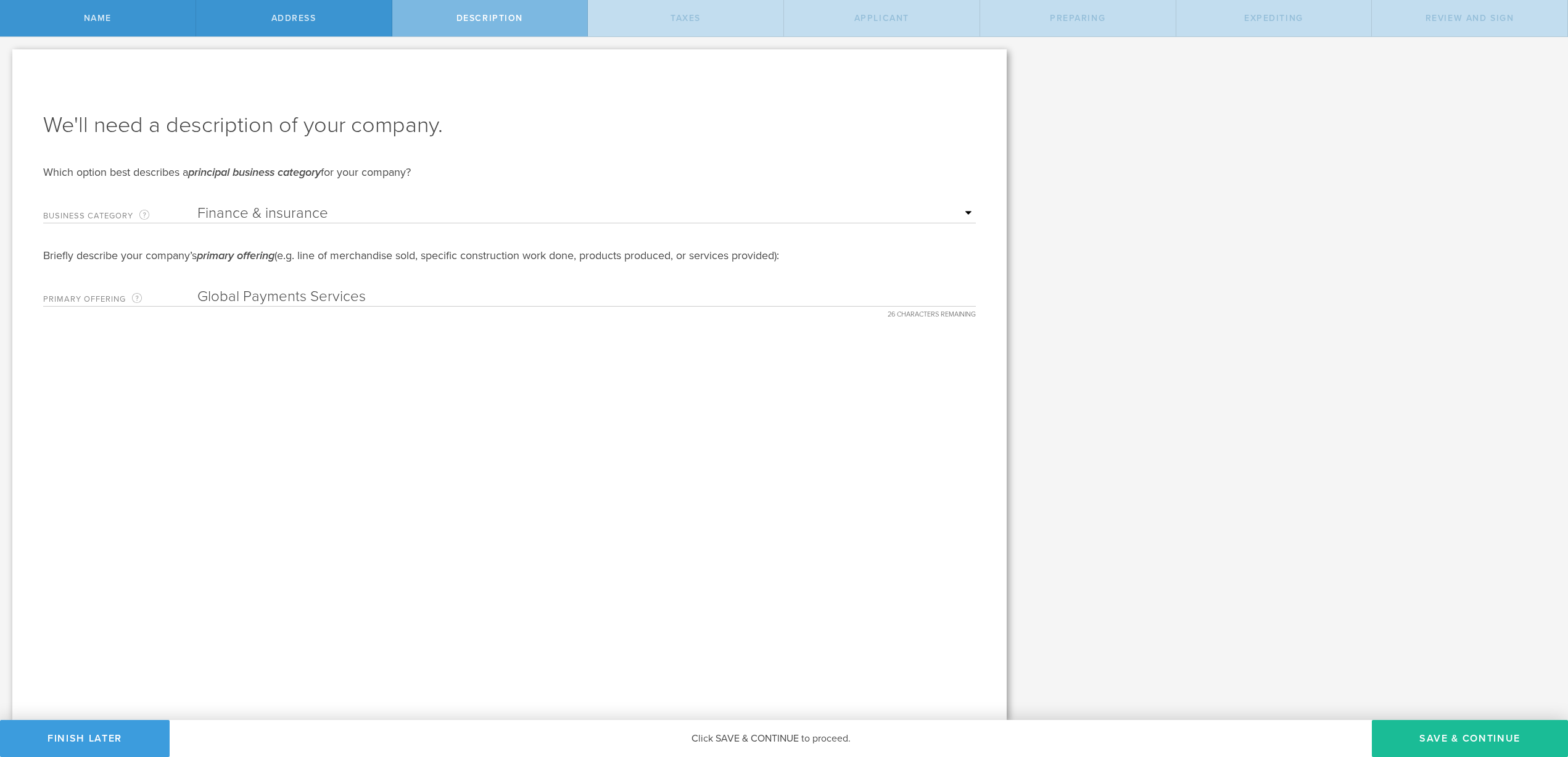
type input "Global Payments Services"
click at [794, 422] on div "We'll need a description of your company. Which option best describes a princip…" at bounding box center [509, 384] width 994 height 671
click at [1475, 740] on button "Save & Continue" at bounding box center [1470, 738] width 196 height 37
type input "0"
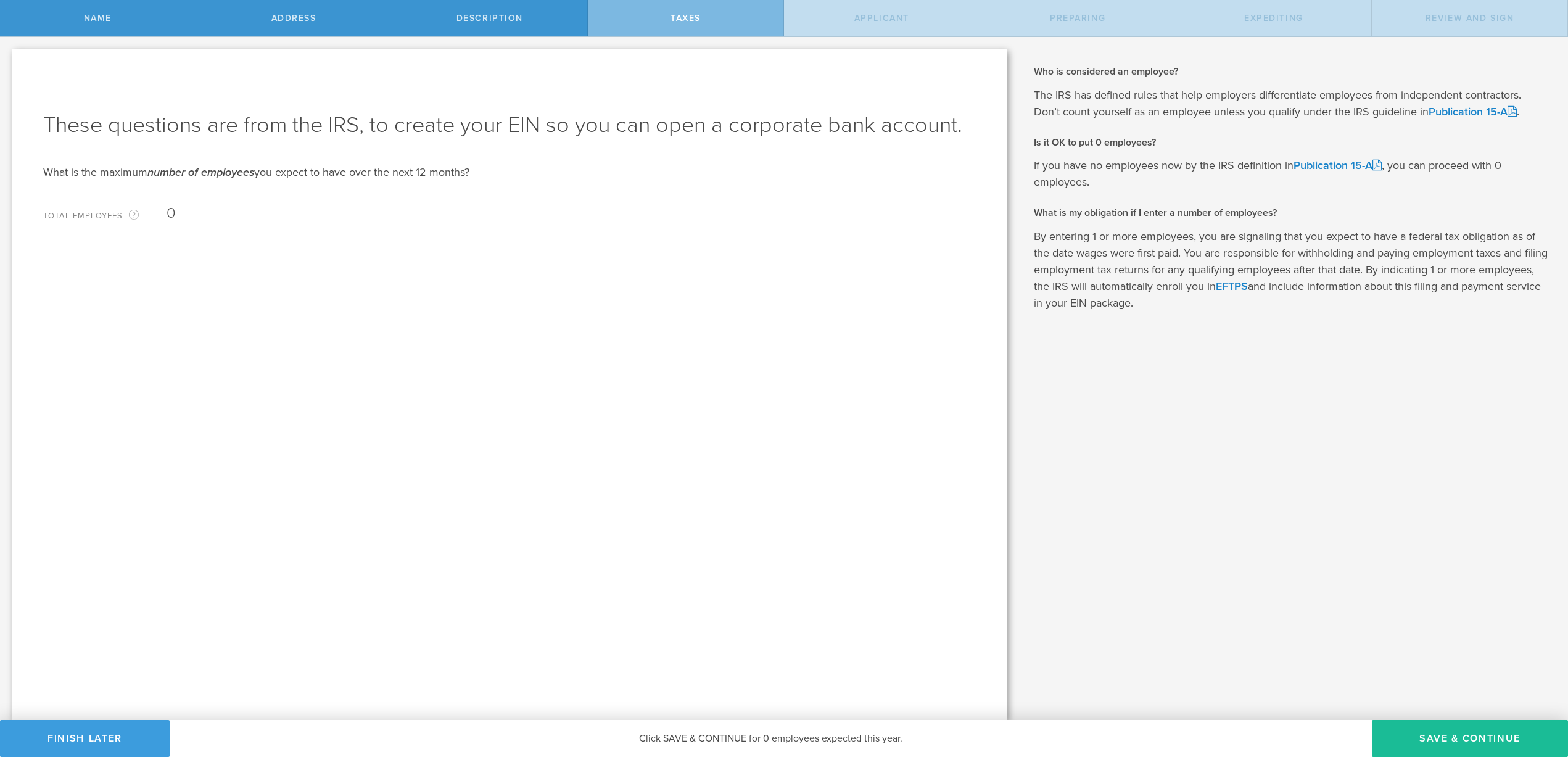
click at [171, 211] on input "0" at bounding box center [569, 214] width 803 height 19
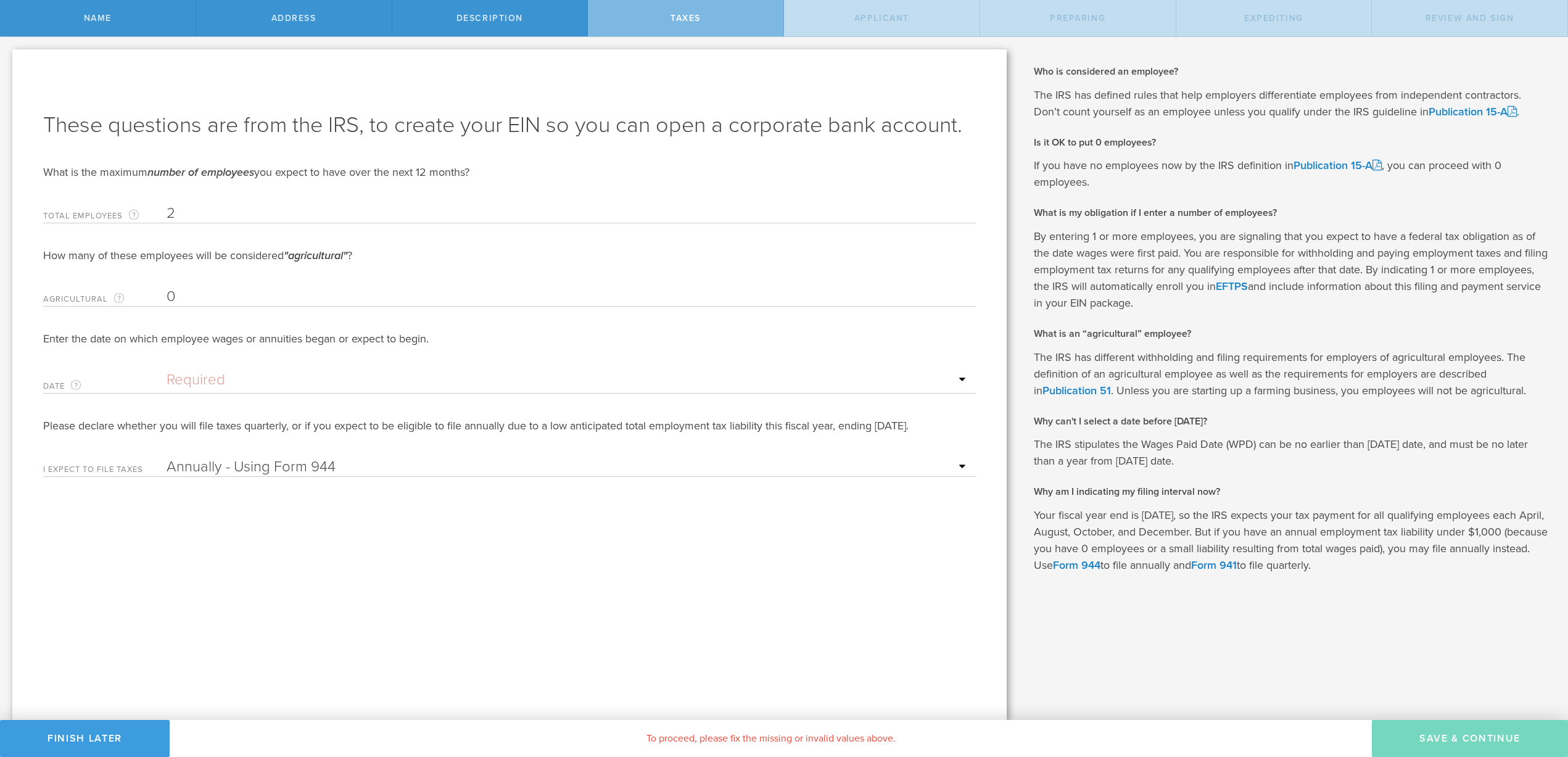
type input "2"
click at [169, 378] on input "text" at bounding box center [569, 380] width 803 height 19
click at [301, 399] on icon at bounding box center [302, 401] width 6 height 16
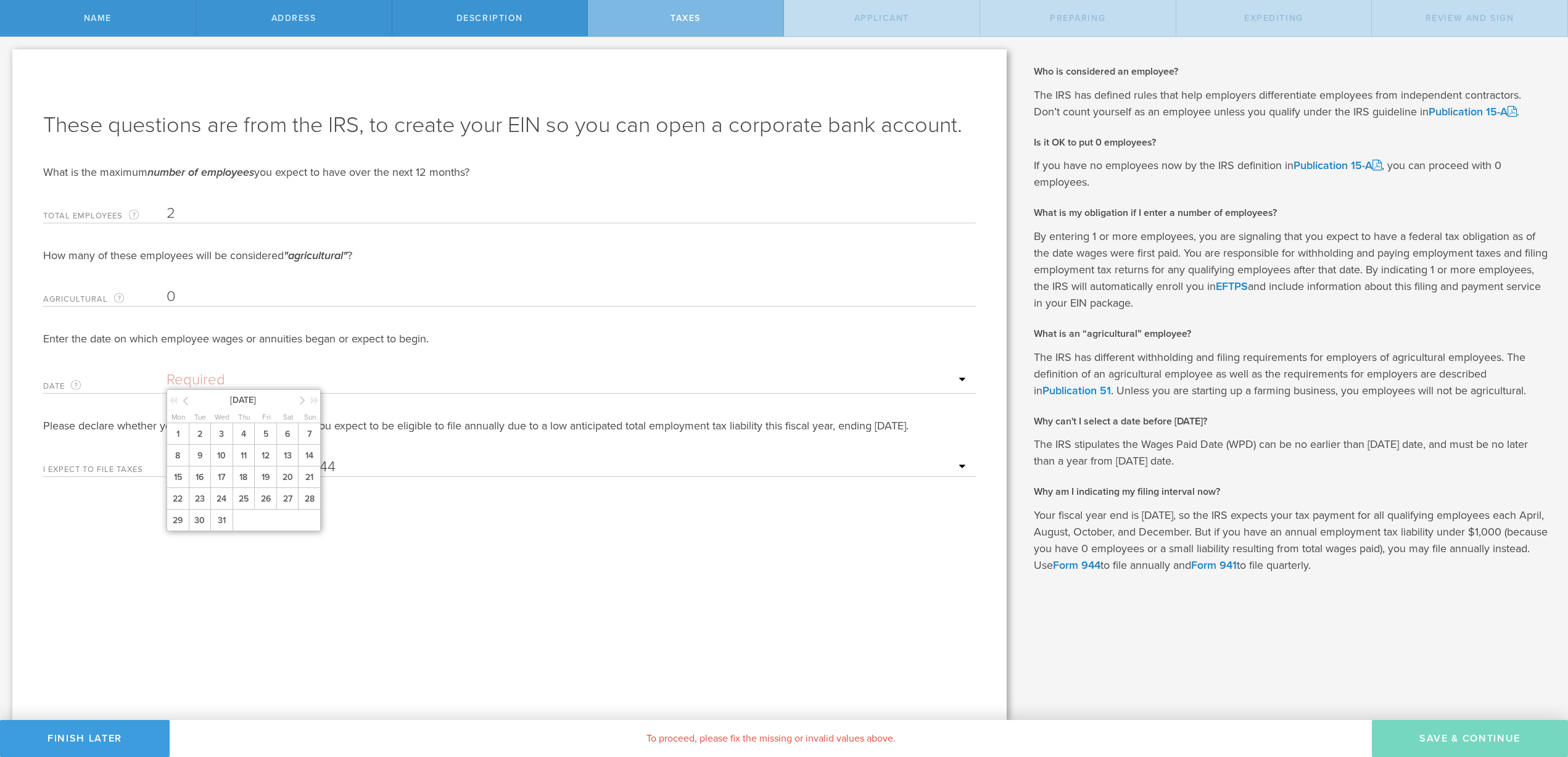
click at [301, 399] on icon at bounding box center [302, 401] width 6 height 16
click at [241, 434] on span "1" at bounding box center [243, 434] width 22 height 21
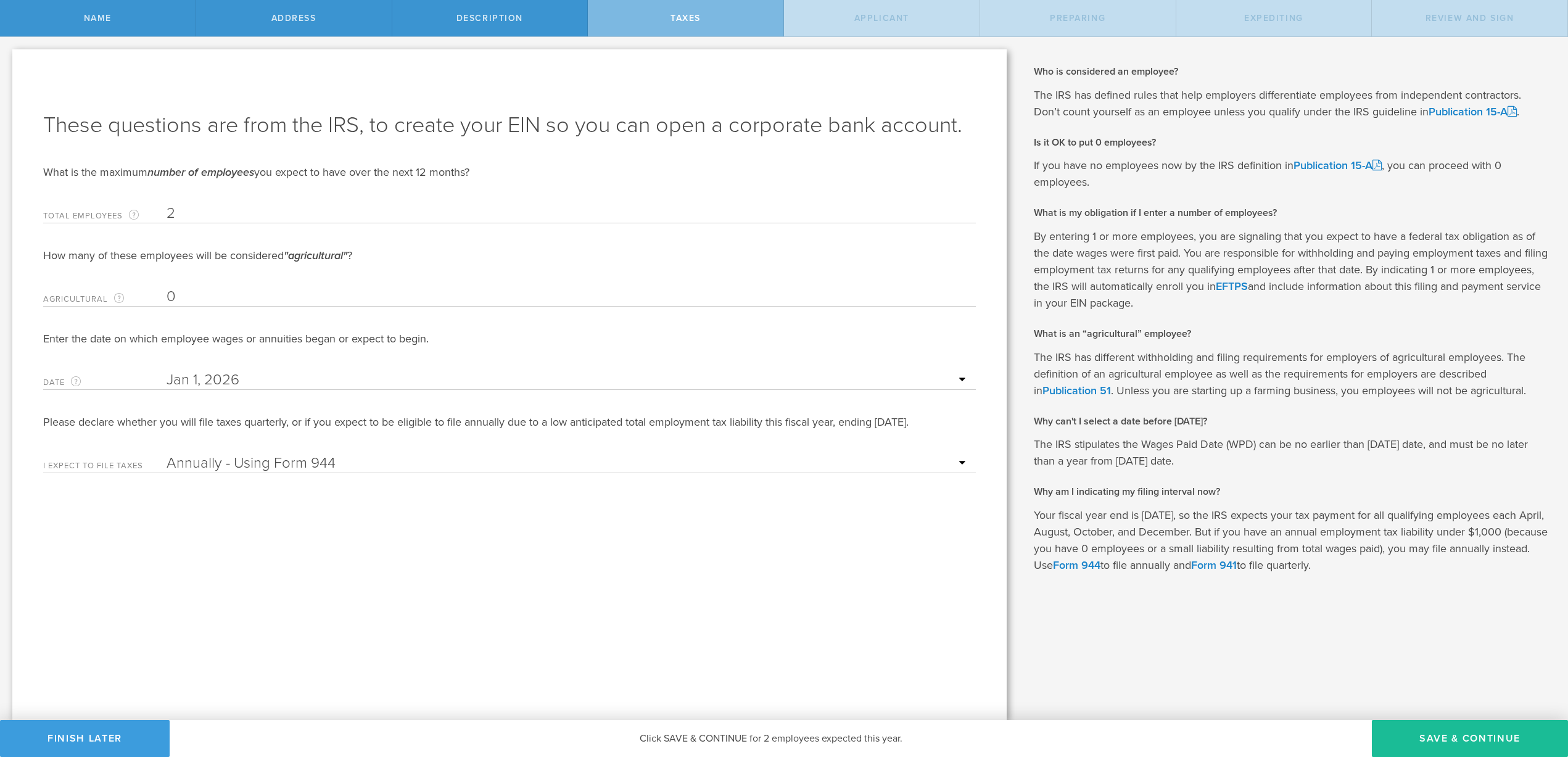
click at [238, 509] on div "These questions are from the IRS, to create your EIN so you can open a corporat…" at bounding box center [509, 384] width 994 height 671
click at [238, 461] on select "Annually - Using Form 944 Quarterly - Using Form 941" at bounding box center [569, 464] width 803 height 19
click at [167, 454] on select "Annually - Using Form 944 Quarterly - Using Form 941" at bounding box center [569, 464] width 803 height 19
click at [276, 515] on div "These questions are from the IRS, to create your EIN so you can open a corporat…" at bounding box center [509, 384] width 994 height 671
click at [1447, 745] on button "Save & Continue" at bounding box center [1470, 738] width 196 height 37
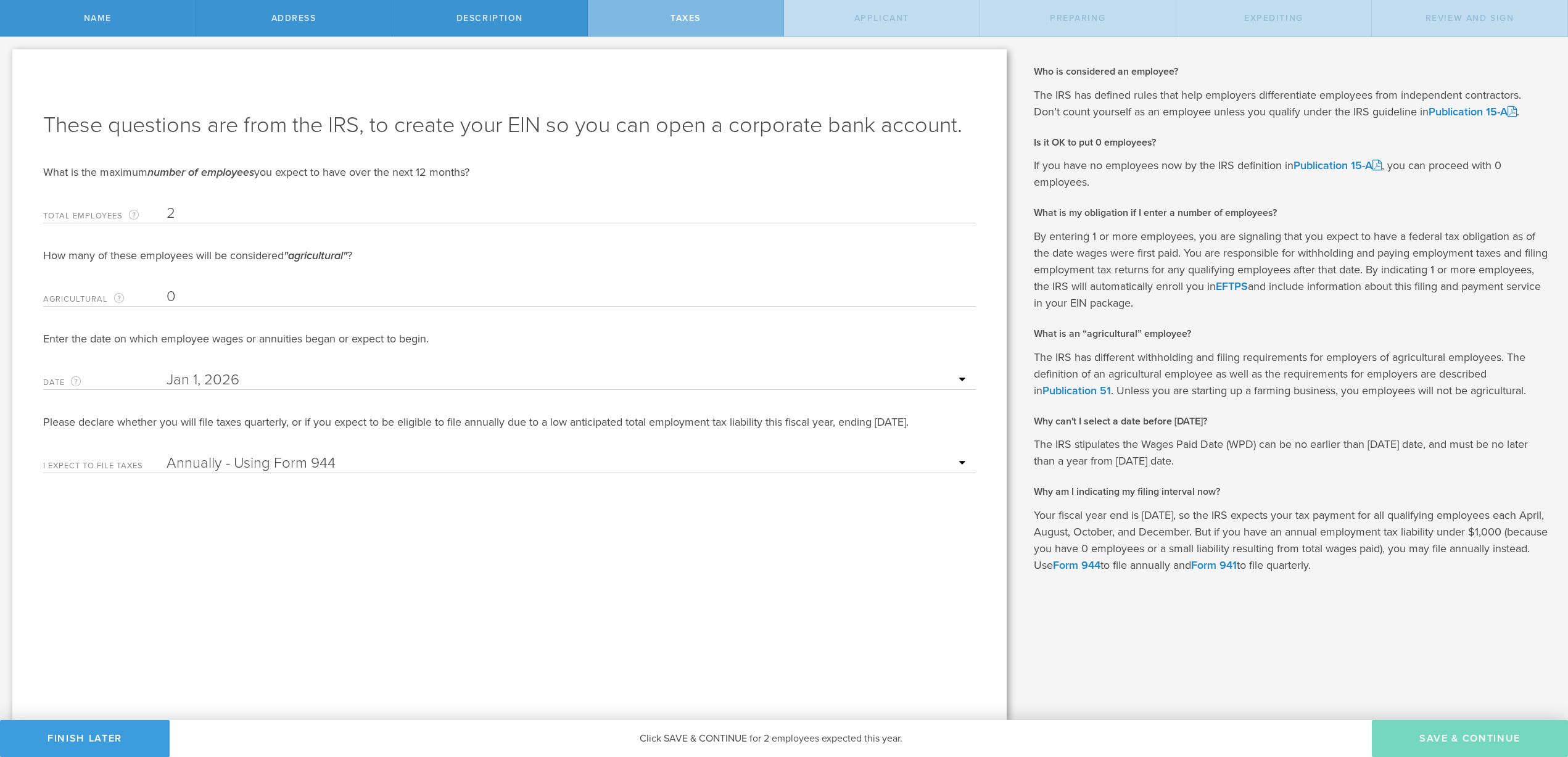
type input "CEO"
select select "US"
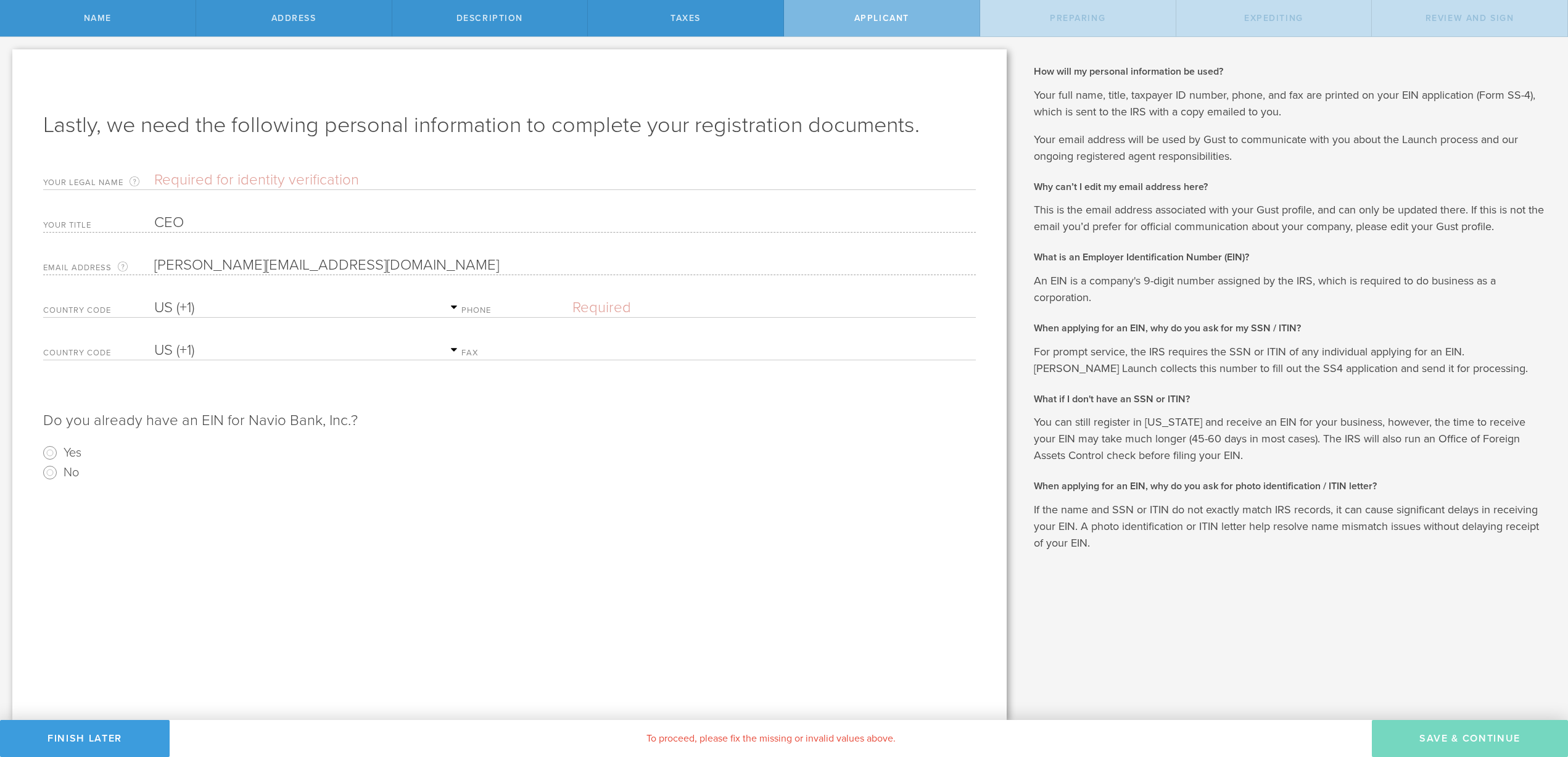
click at [192, 182] on input "text" at bounding box center [565, 180] width 822 height 19
type input "Debjit Sarkar"
select select "AG"
type input "(214) 505-6433"
click at [184, 310] on select "AC (+247) AD (+376) AE (+971) AF (+93) AG (+1) AI (+1) AL (+355) AM (+374) AO (…" at bounding box center [308, 308] width 307 height 19
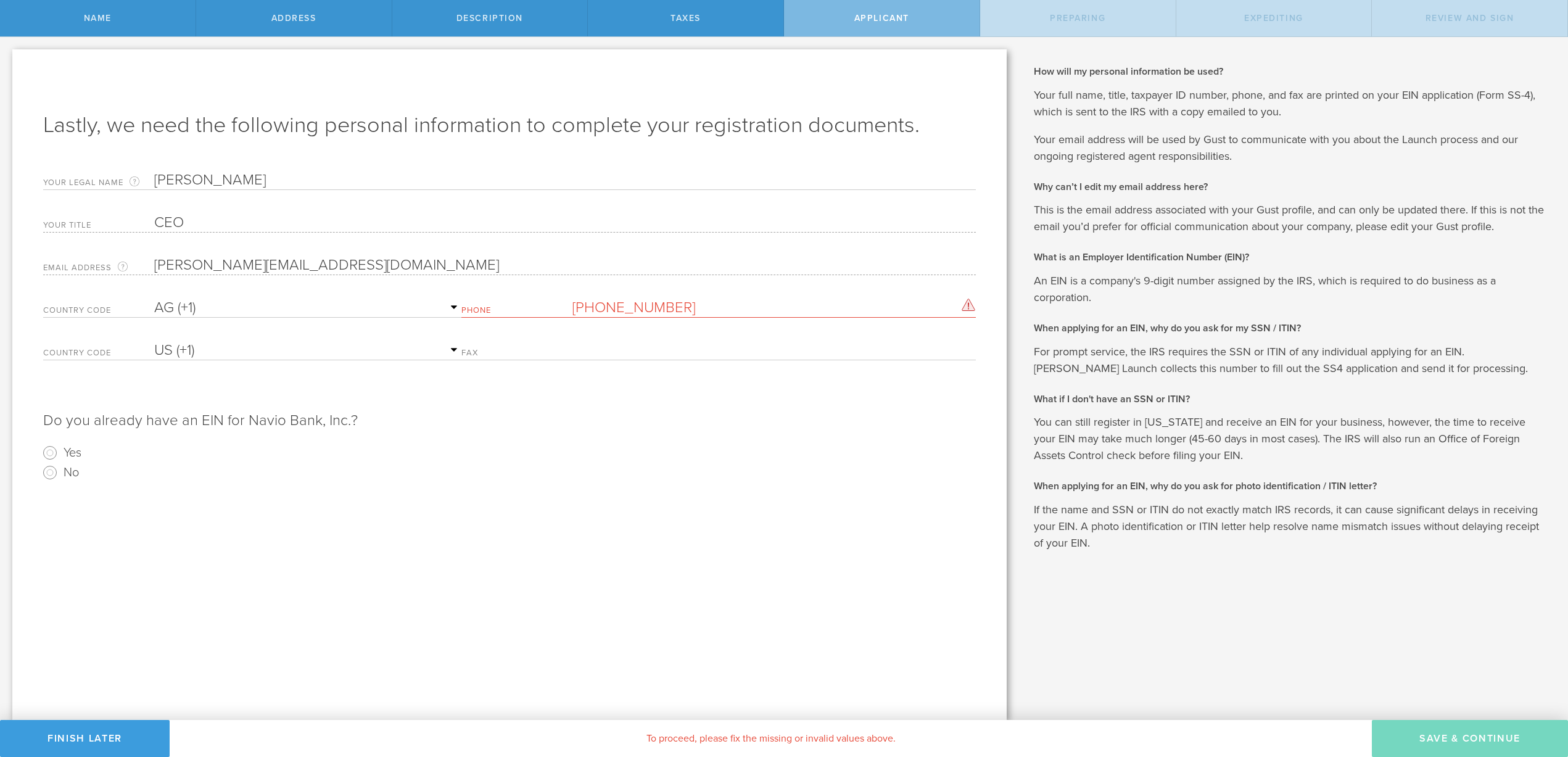
select select "US"
click at [154, 299] on select "AC (+247) AD (+376) AE (+971) AF (+93) AG (+1) AI (+1) AL (+355) AM (+374) AO (…" at bounding box center [308, 308] width 307 height 19
click at [383, 454] on radio "Yes" at bounding box center [509, 453] width 933 height 19
click at [51, 472] on input "No" at bounding box center [50, 473] width 19 height 19
radio input "true"
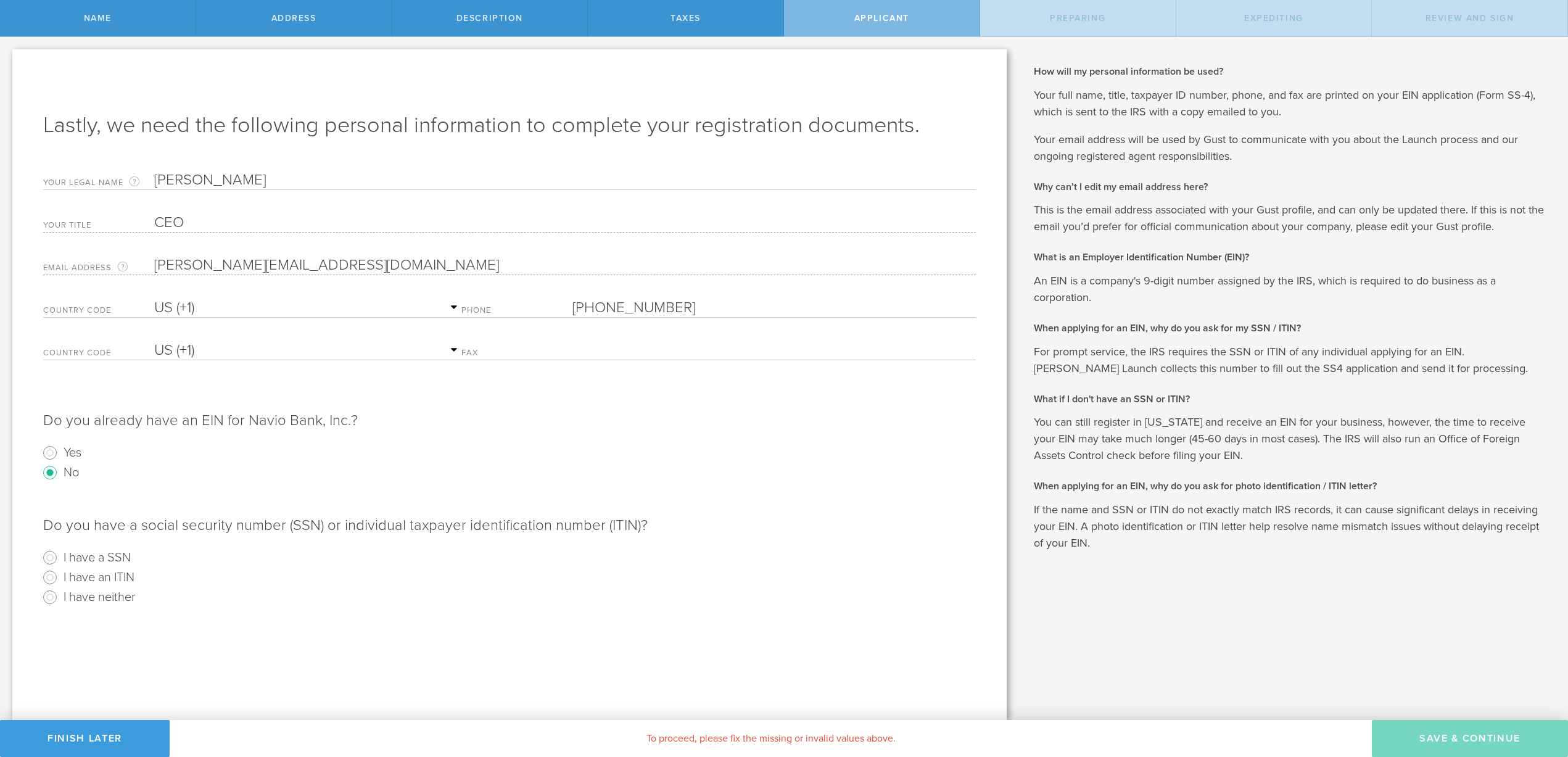
click at [306, 627] on div "Lastly, we need the following personal information to complete your registratio…" at bounding box center [509, 384] width 994 height 671
click at [52, 558] on input "I have a SSN" at bounding box center [50, 558] width 19 height 19
radio input "true"
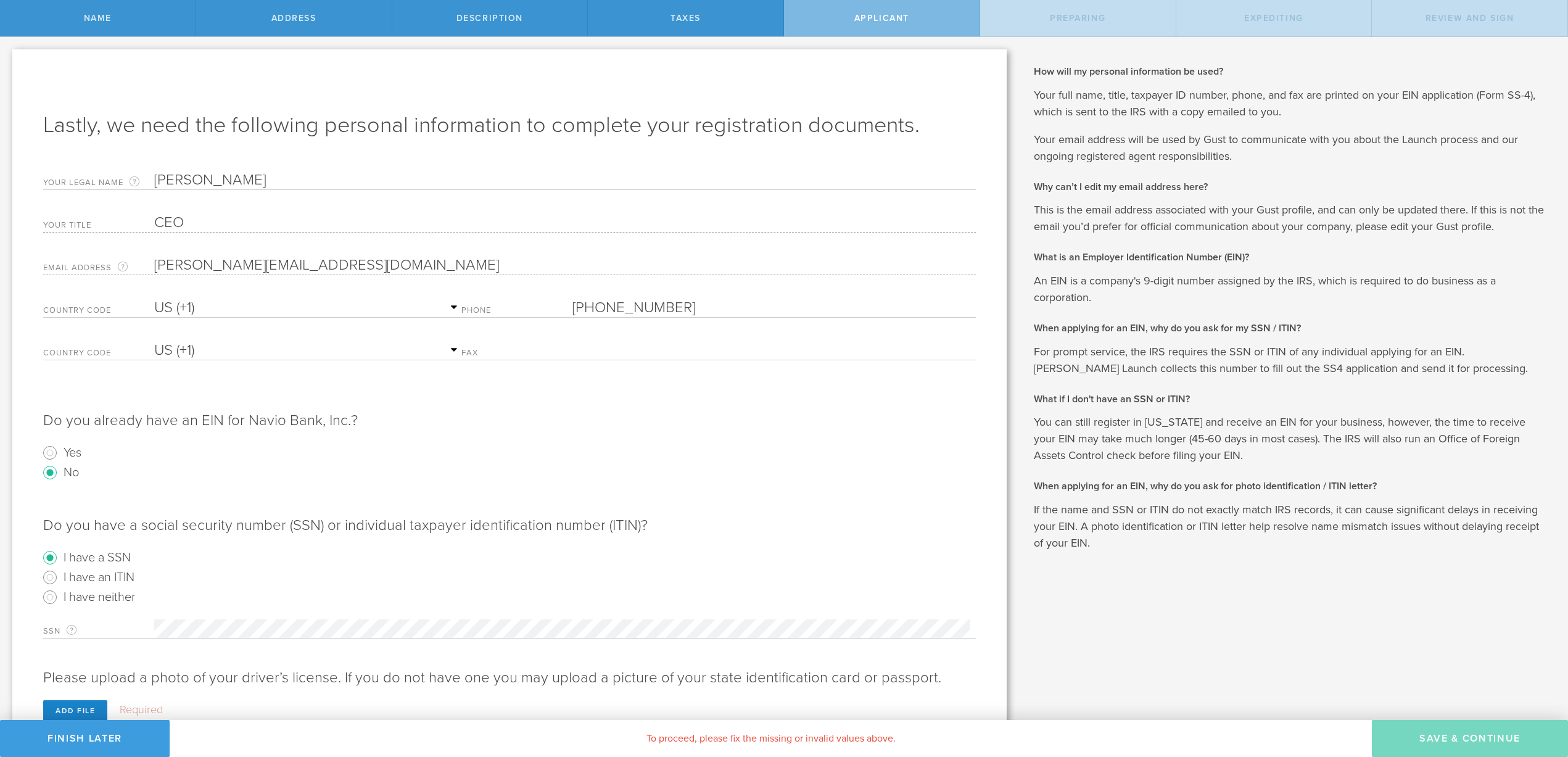
click at [980, 686] on div "Lastly, we need the following personal information to complete your registratio…" at bounding box center [509, 408] width 994 height 719
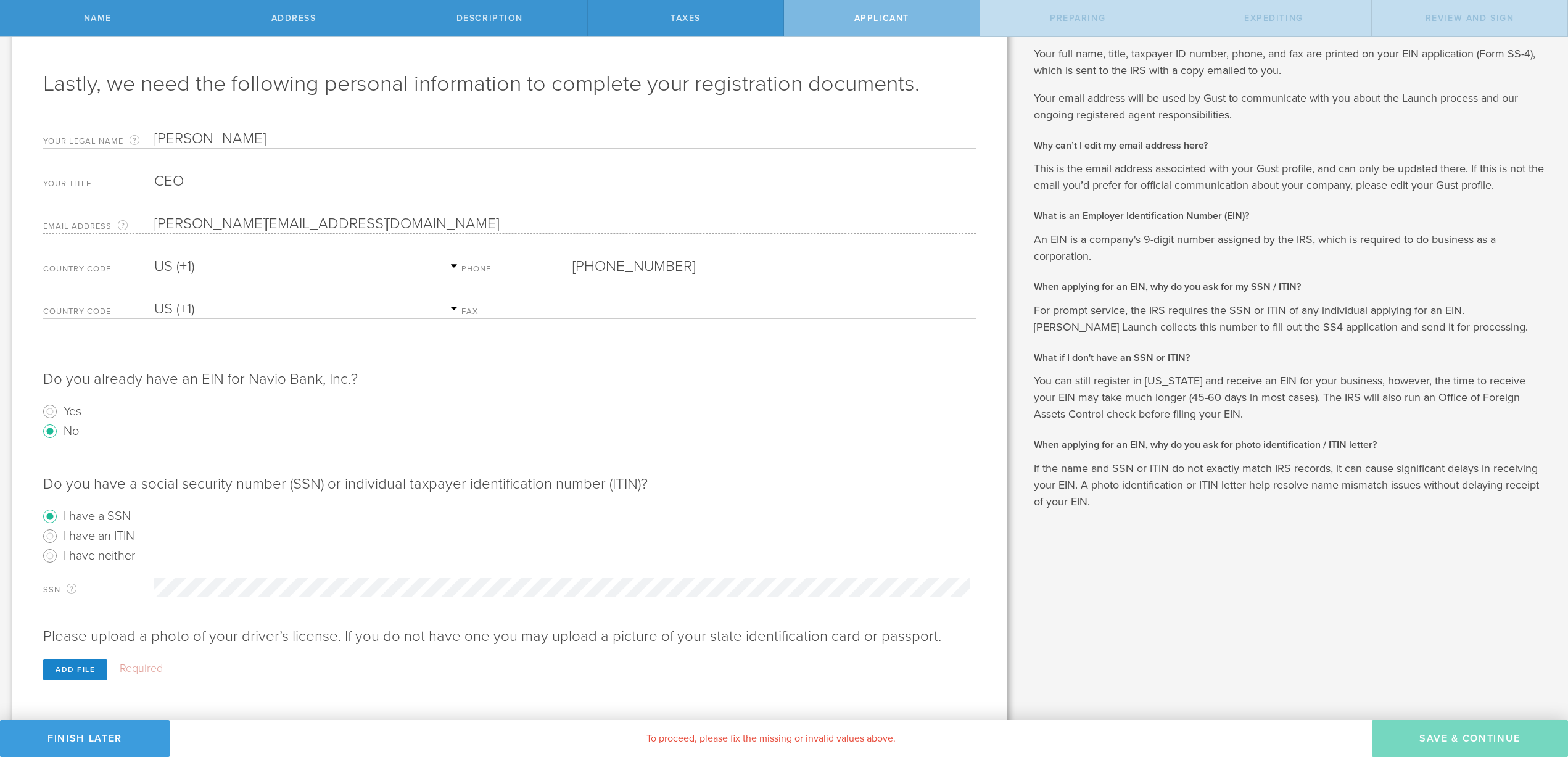
scroll to position [48, 0]
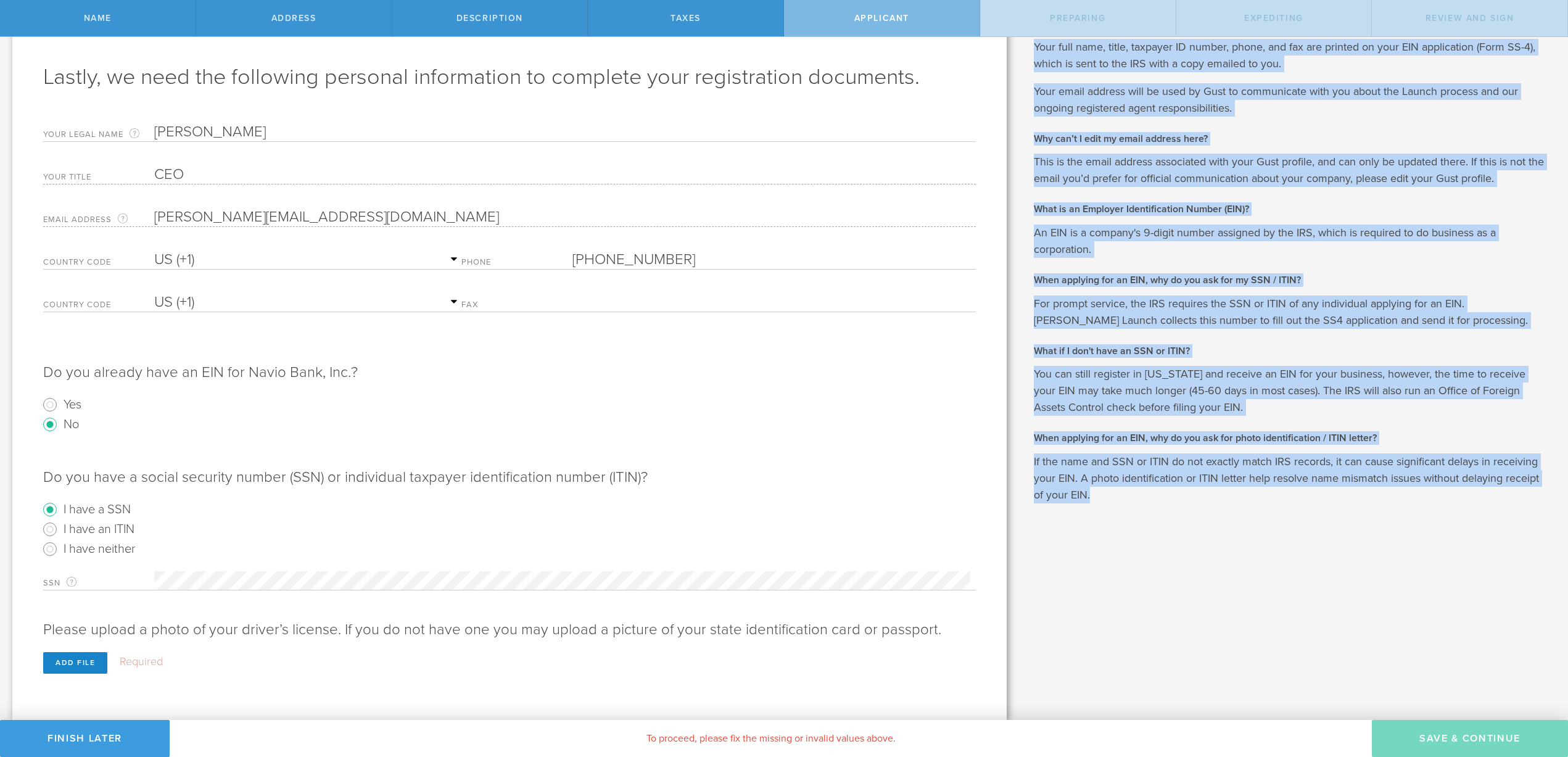
drag, startPoint x: 977, startPoint y: 693, endPoint x: 1031, endPoint y: 695, distance: 54.0
click at [1031, 695] on div "First, let’s name the entity to be incorporated. Entity Name The name of your D…" at bounding box center [784, 354] width 1568 height 731
click at [78, 660] on div "Add file" at bounding box center [75, 663] width 64 height 21
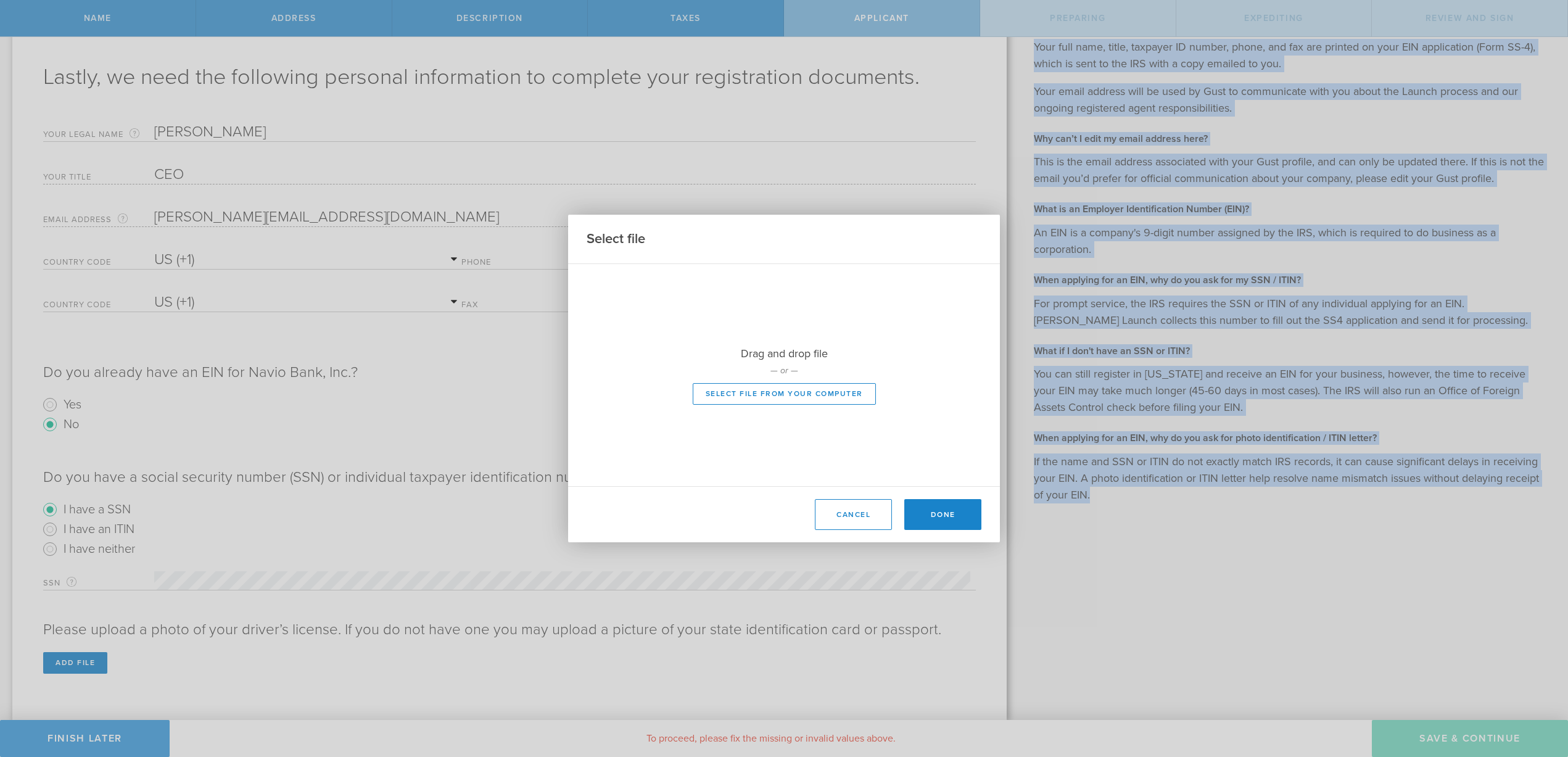
scroll to position [27, 0]
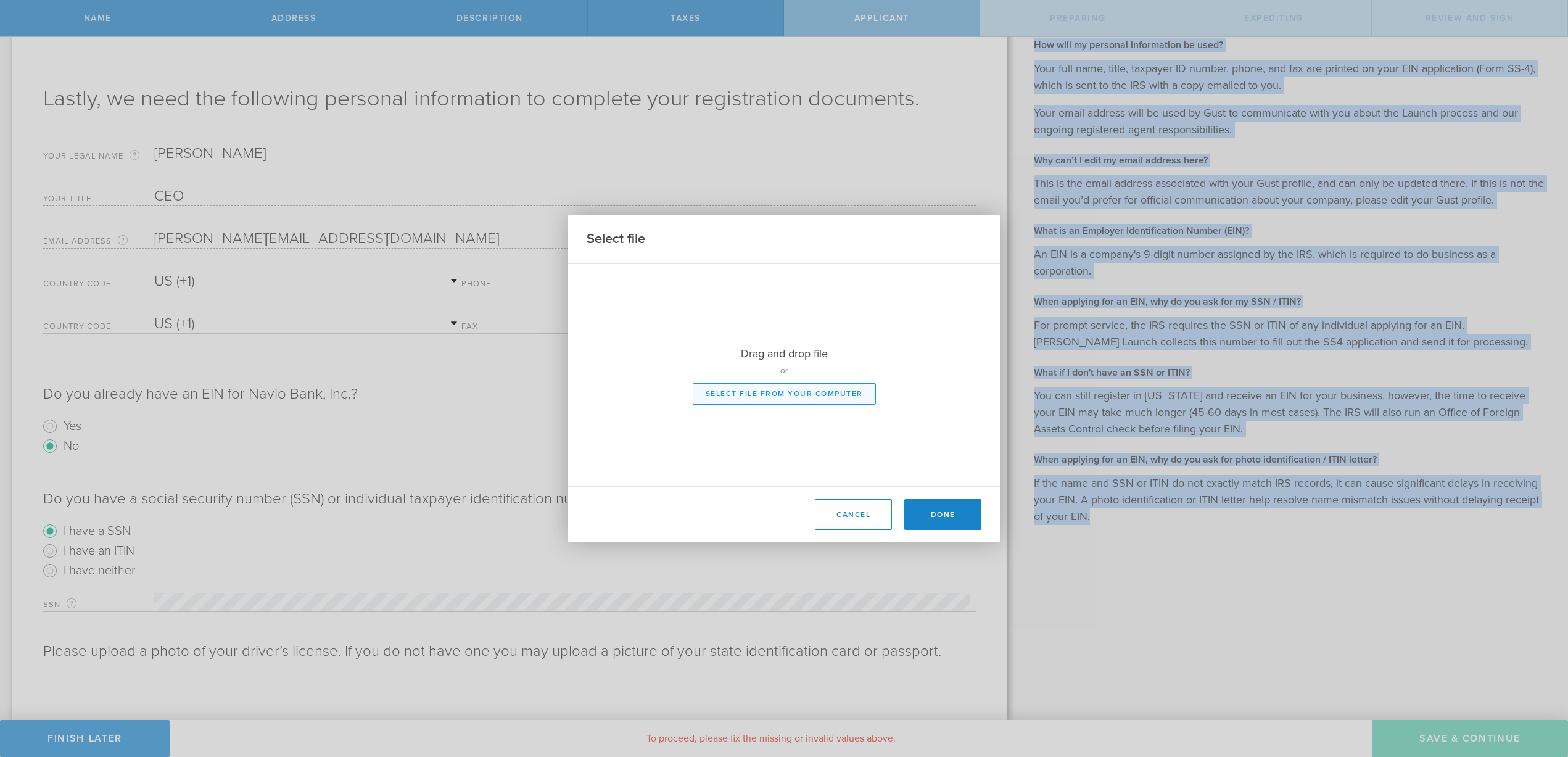
click at [847, 395] on button "Select file from your computer" at bounding box center [785, 393] width 183 height 21
type input "C:\fakepath\DL - Debjit Sarkar.pdf"
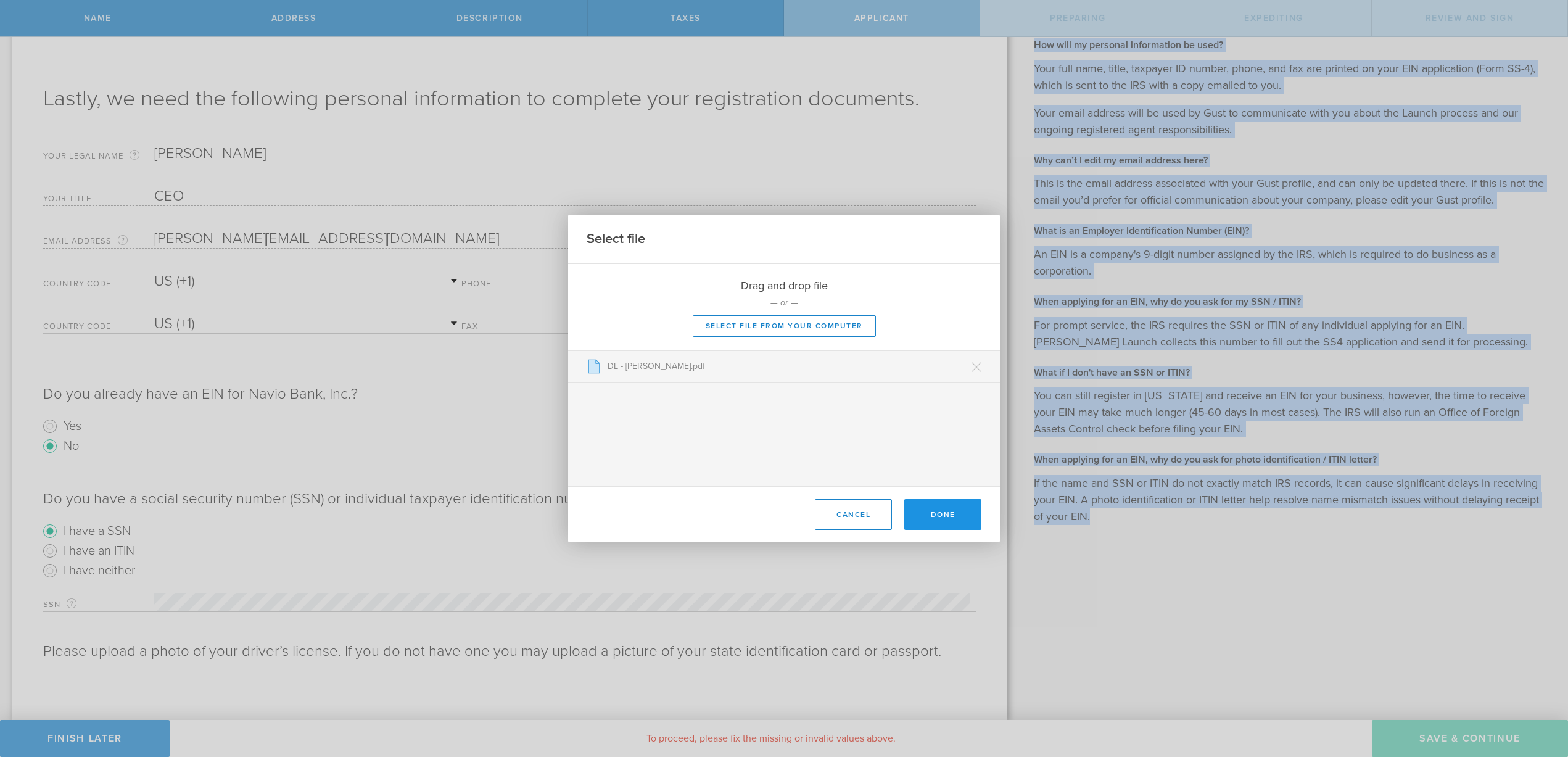
click at [957, 526] on button "Done" at bounding box center [943, 515] width 77 height 31
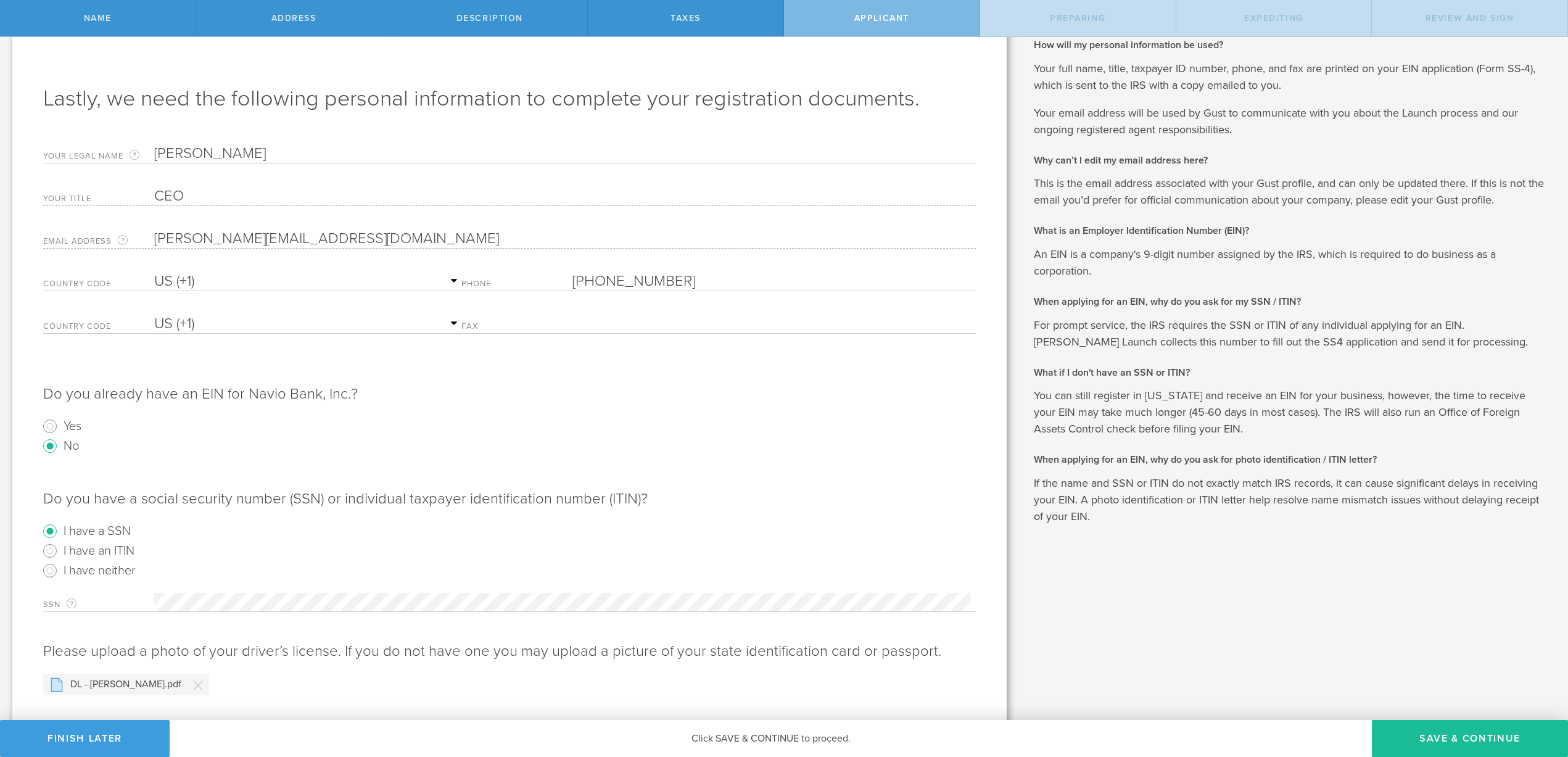
click at [986, 453] on div "Lastly, we need the following personal information to complete your registratio…" at bounding box center [509, 385] width 994 height 725
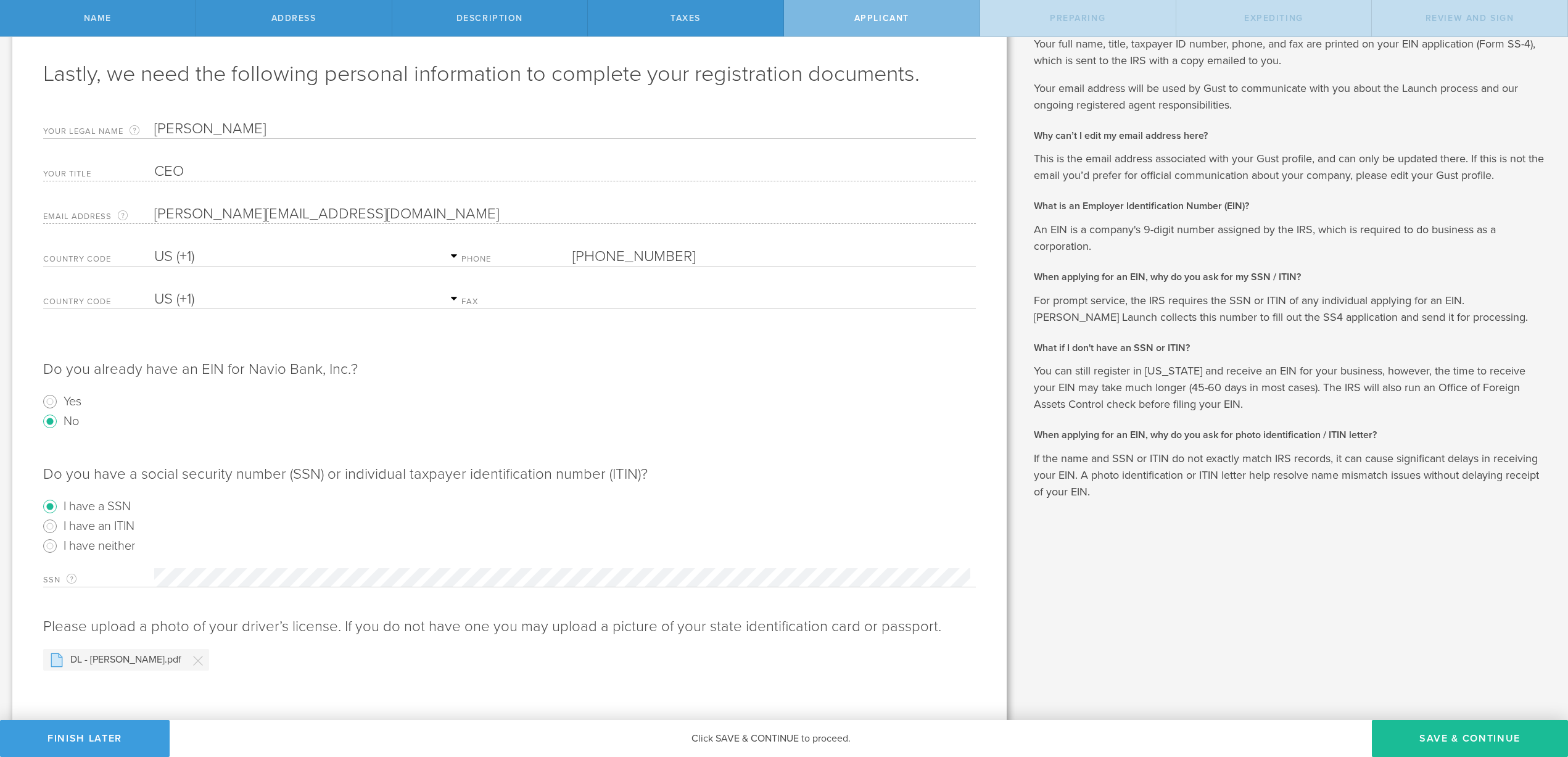
scroll to position [55, 0]
click at [1454, 734] on button "Save & Continue" at bounding box center [1470, 738] width 196 height 37
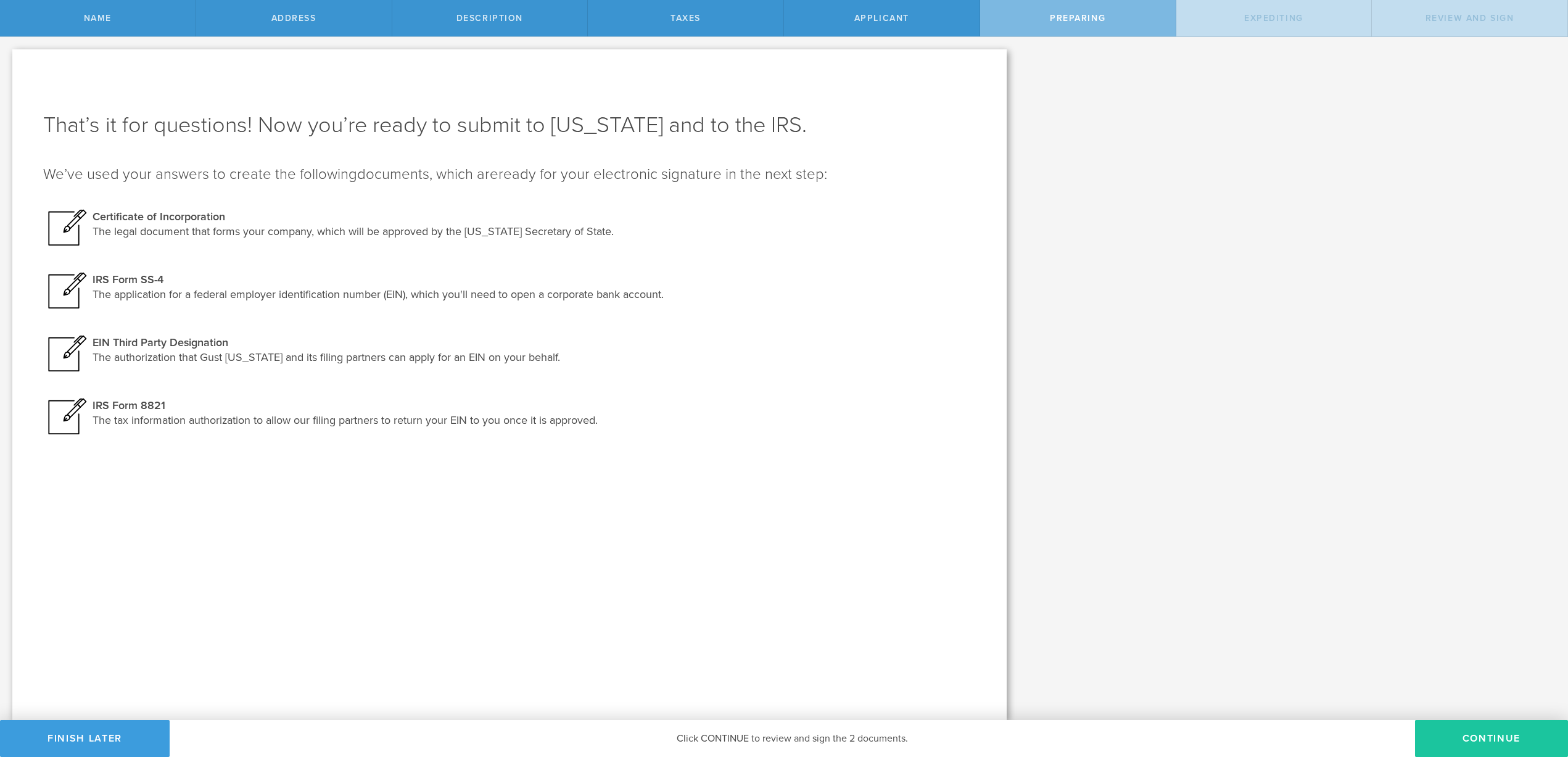
click at [1480, 739] on button "Continue" at bounding box center [1492, 738] width 153 height 37
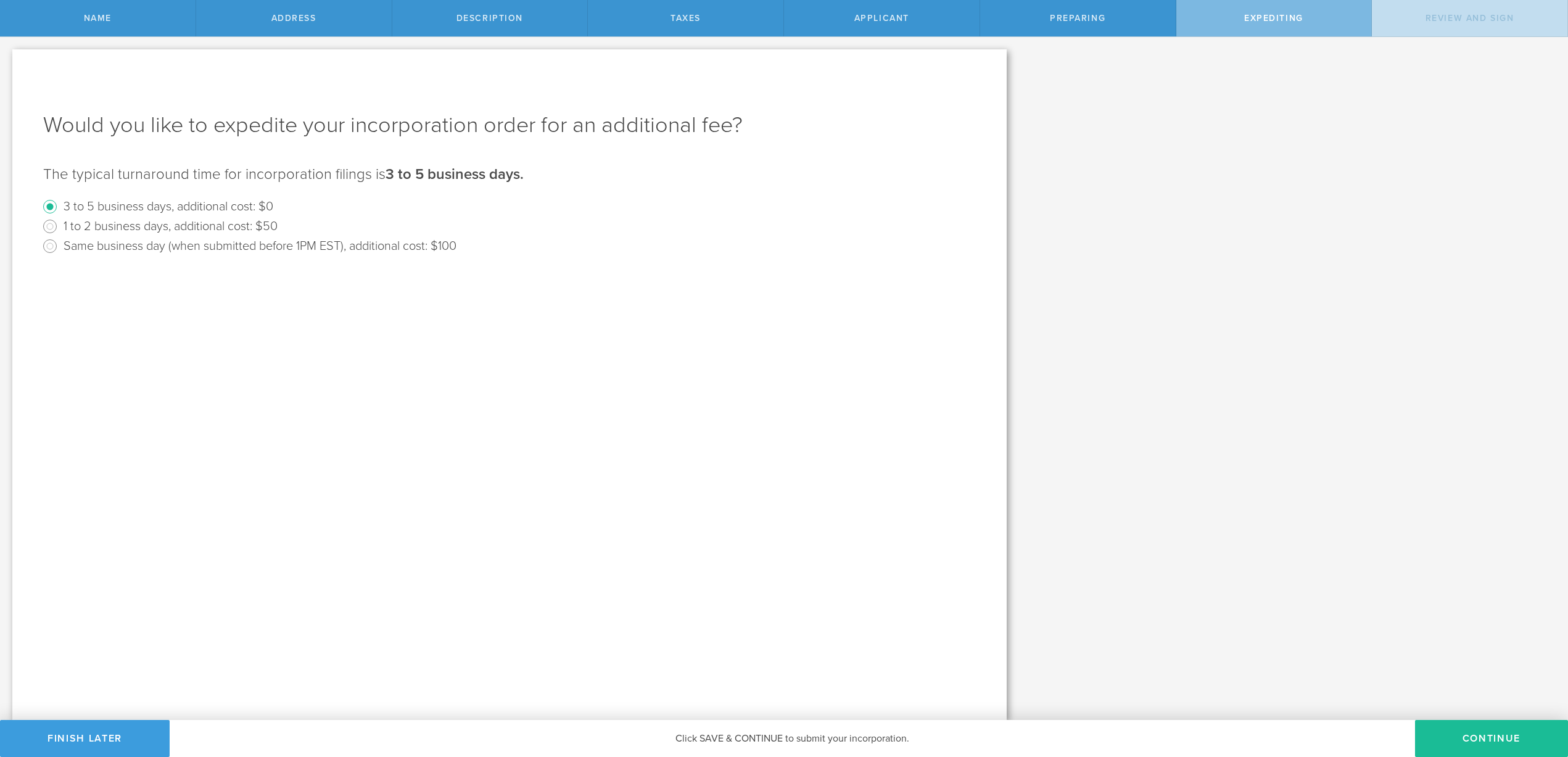
click at [1480, 739] on button "Continue" at bounding box center [1492, 738] width 153 height 37
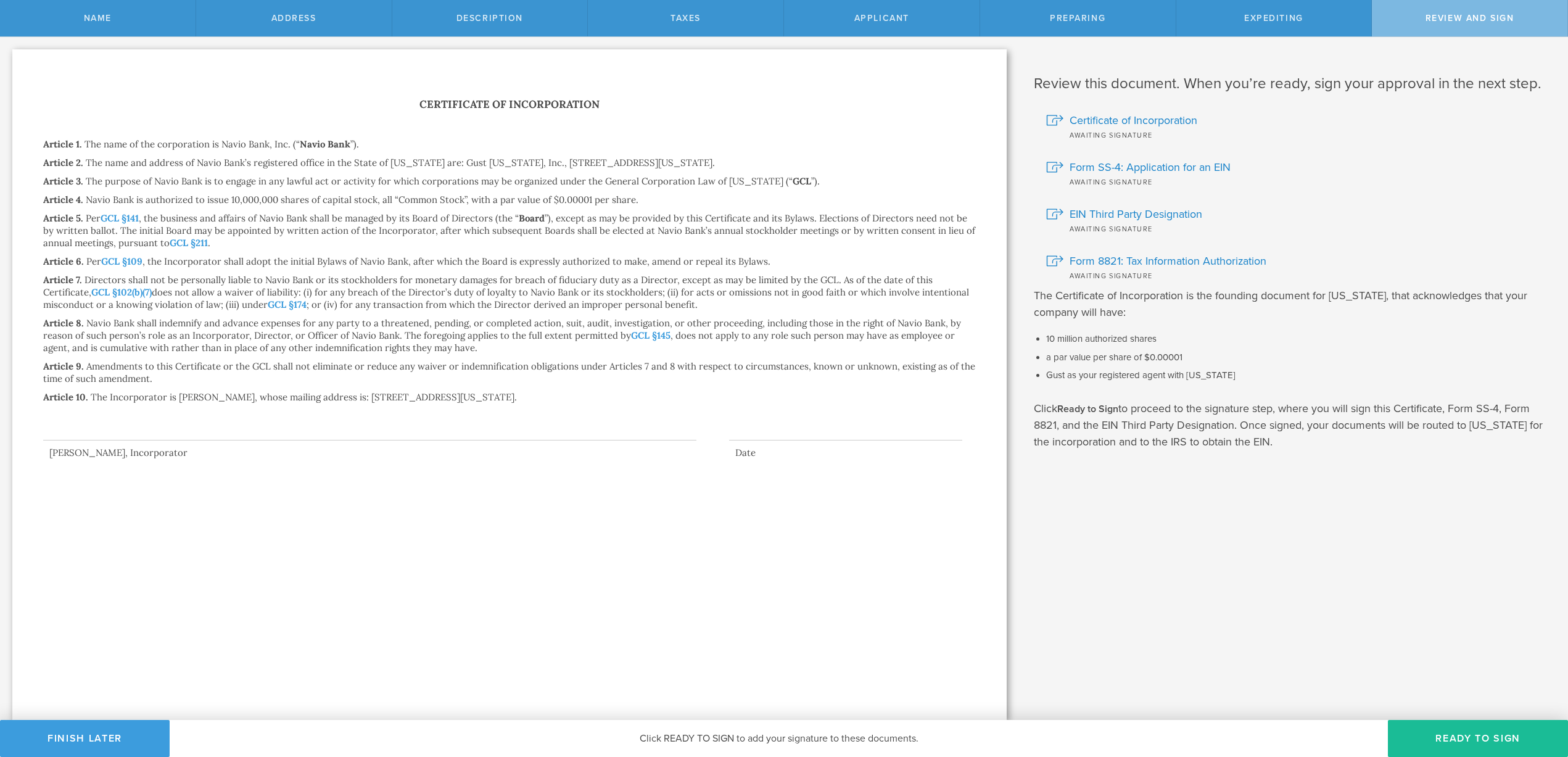
click at [80, 427] on div at bounding box center [370, 416] width 654 height 49
click at [660, 739] on span "Click READY TO SIGN to add your signature to these documents." at bounding box center [779, 738] width 279 height 12
click at [661, 739] on span "Click READY TO SIGN to add your signature to these documents." at bounding box center [779, 738] width 279 height 12
click at [1448, 736] on button "Ready to Sign" at bounding box center [1478, 738] width 180 height 37
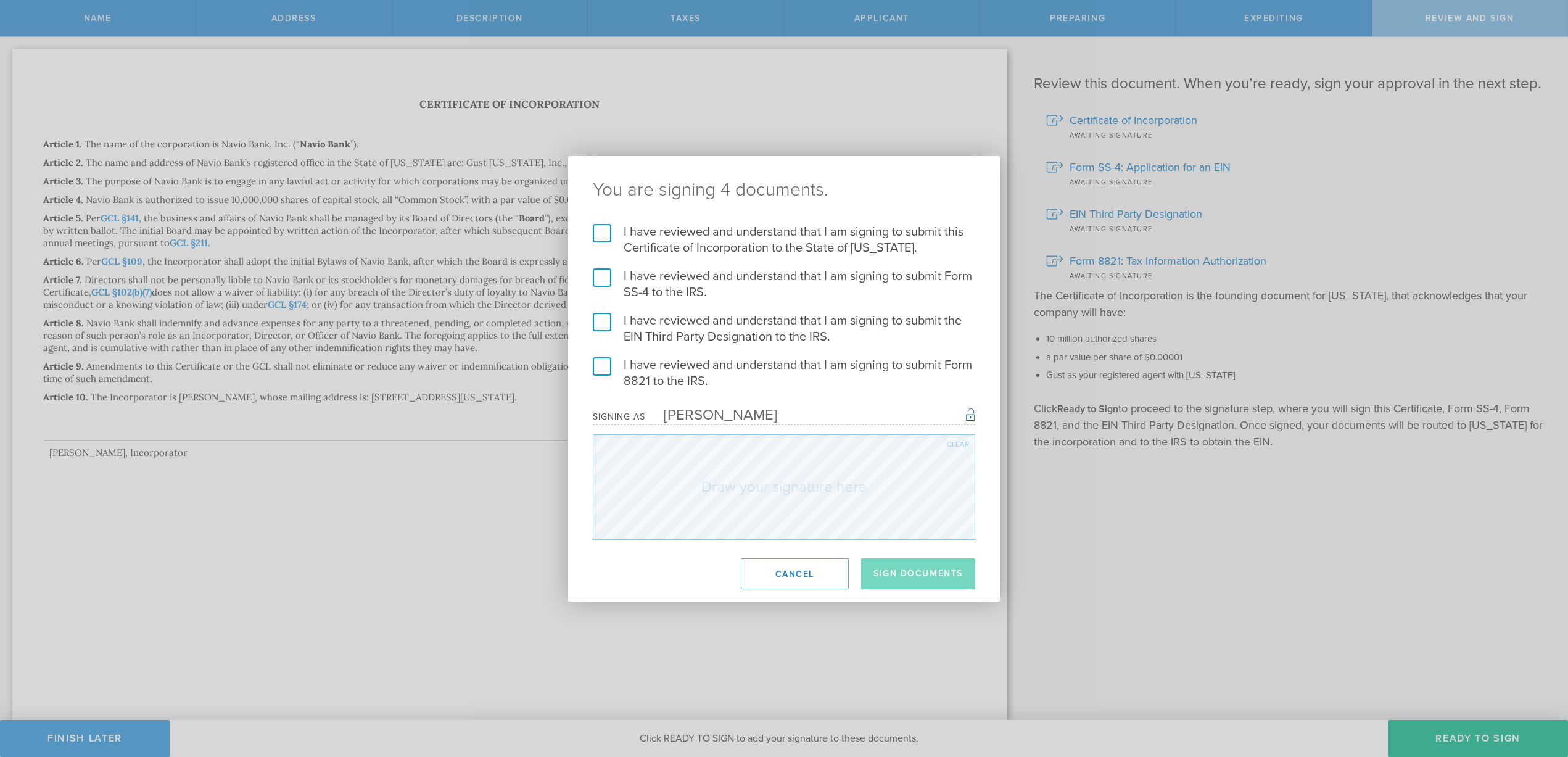
click at [604, 236] on label "I have reviewed and understand that I am signing to submit this Certificate of …" at bounding box center [784, 240] width 382 height 32
click at [0, 0] on input "I have reviewed and understand that I am signing to submit this Certificate of …" at bounding box center [0, 0] width 0 height 0
click at [601, 280] on label "I have reviewed and understand that I am signing to submit Form SS-4 to the IRS." at bounding box center [784, 284] width 382 height 32
click at [0, 0] on input "I have reviewed and understand that I am signing to submit Form SS-4 to the IRS." at bounding box center [0, 0] width 0 height 0
click at [600, 321] on label "I have reviewed and understand that I am signing to submit the EIN Third Party …" at bounding box center [784, 329] width 382 height 32
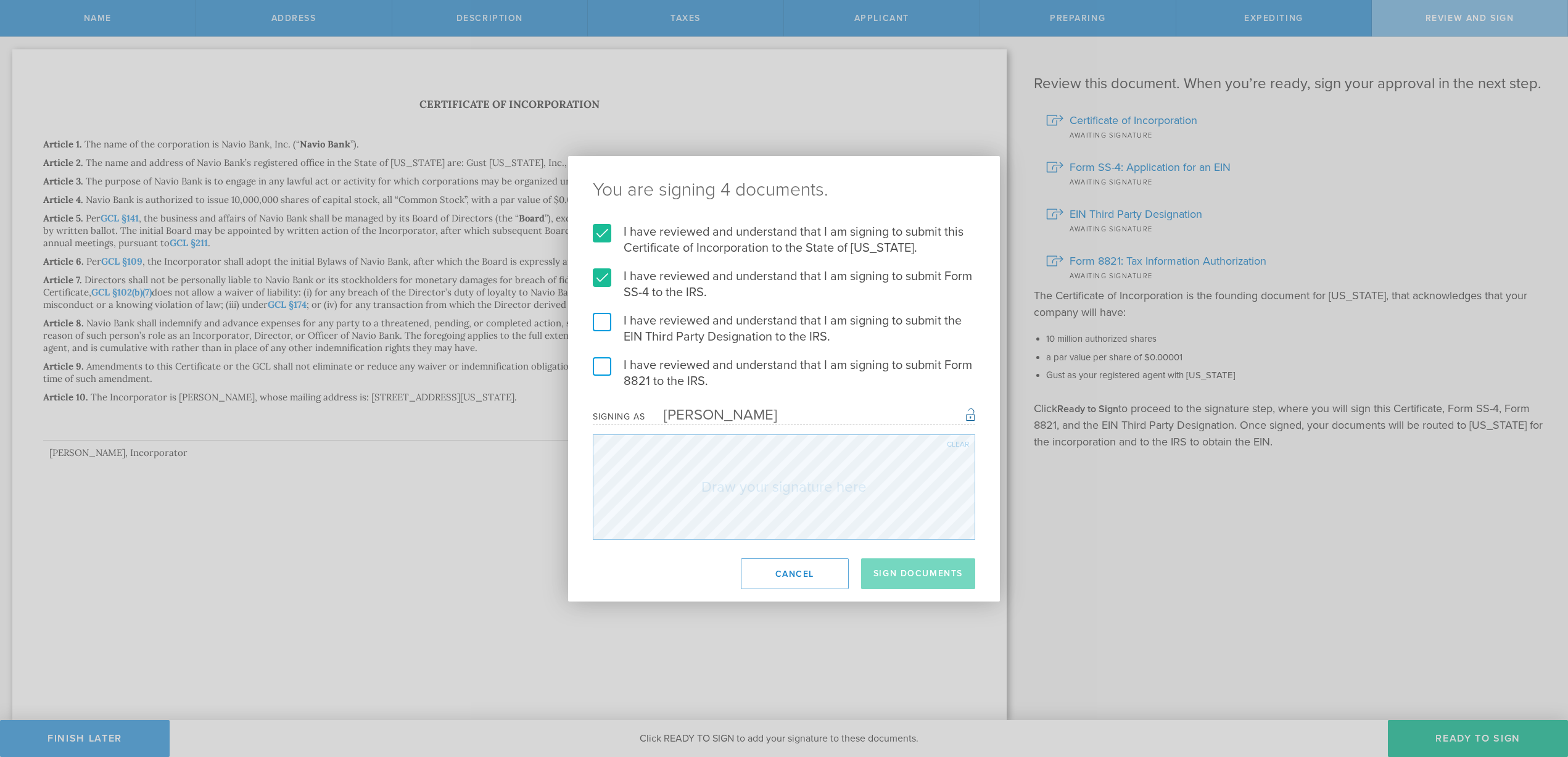
click at [0, 0] on input "I have reviewed and understand that I am signing to submit the EIN Third Party …" at bounding box center [0, 0] width 0 height 0
click at [601, 366] on label "I have reviewed and understand that I am signing to submit Form 8821 to the IRS." at bounding box center [784, 373] width 382 height 32
click at [0, 0] on input "I have reviewed and understand that I am signing to submit Form 8821 to the IRS." at bounding box center [0, 0] width 0 height 0
click at [959, 441] on div "Clear" at bounding box center [958, 444] width 22 height 7
click at [928, 571] on button "Sign Documents" at bounding box center [918, 574] width 114 height 31
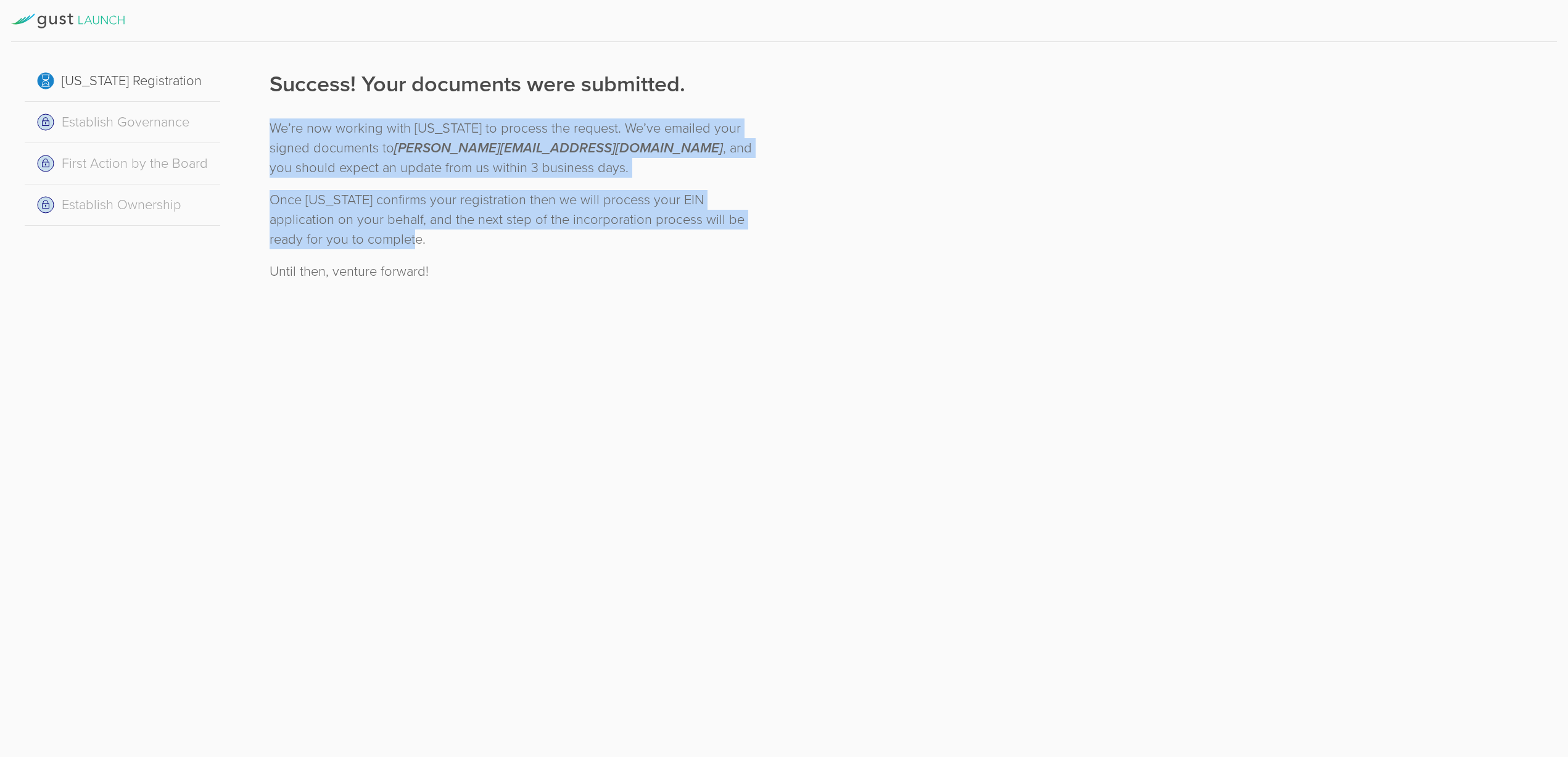
drag, startPoint x: 270, startPoint y: 128, endPoint x: 399, endPoint y: 241, distance: 171.5
click at [399, 241] on div "Success! Your documents were submitted. We’re now working with Delaware to proc…" at bounding box center [517, 175] width 495 height 212
copy div "We’re now working with Delaware to process the request. We’ve emailed your sign…"
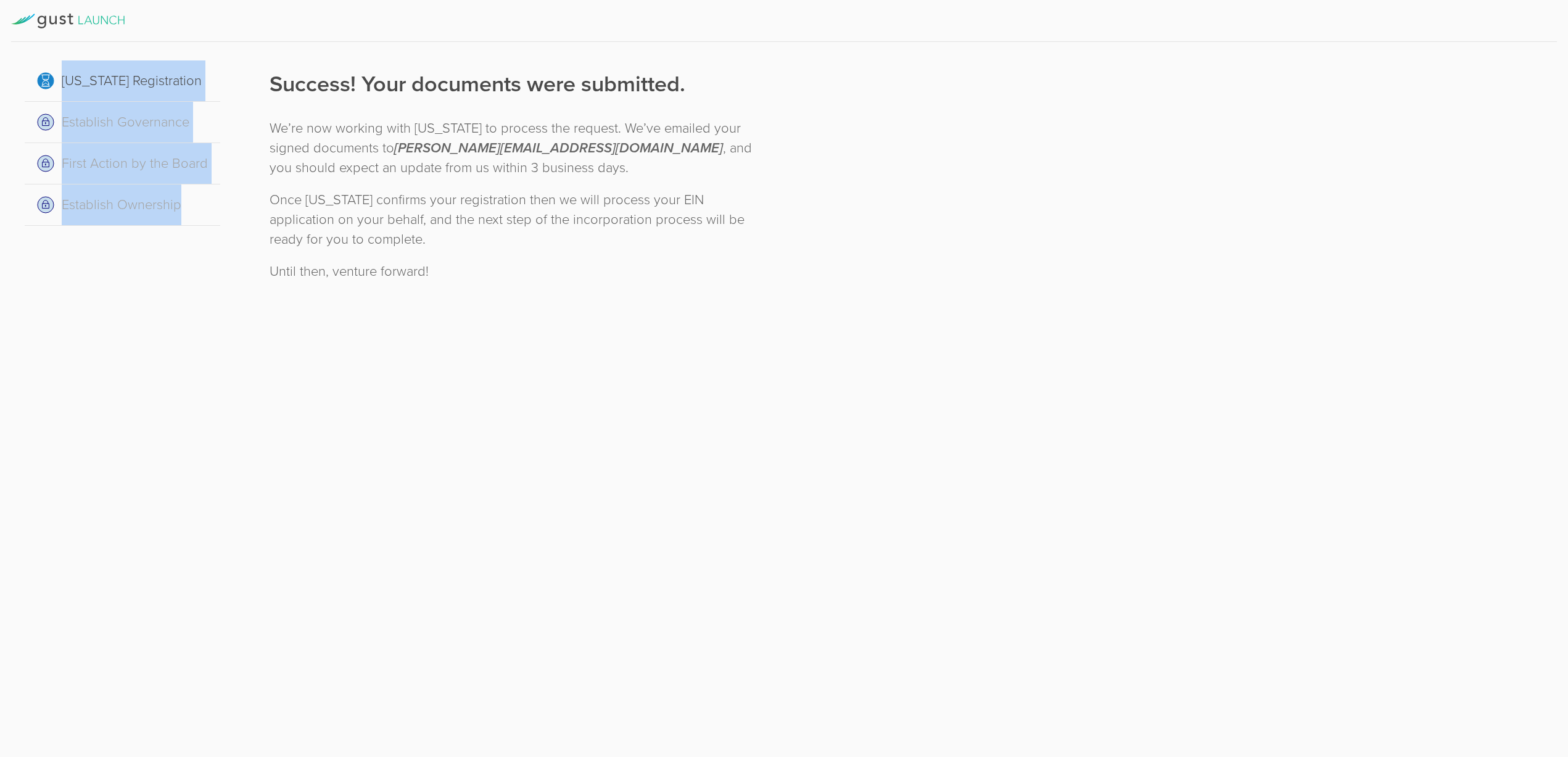
drag, startPoint x: 38, startPoint y: 64, endPoint x: 197, endPoint y: 199, distance: 208.6
click at [197, 199] on div "Delaware Registration Establish Governance First Action by the Board Establish …" at bounding box center [122, 143] width 195 height 166
copy div "Delaware Registration Establish Governance First Action by the Board Establish …"
